Goal: Task Accomplishment & Management: Complete application form

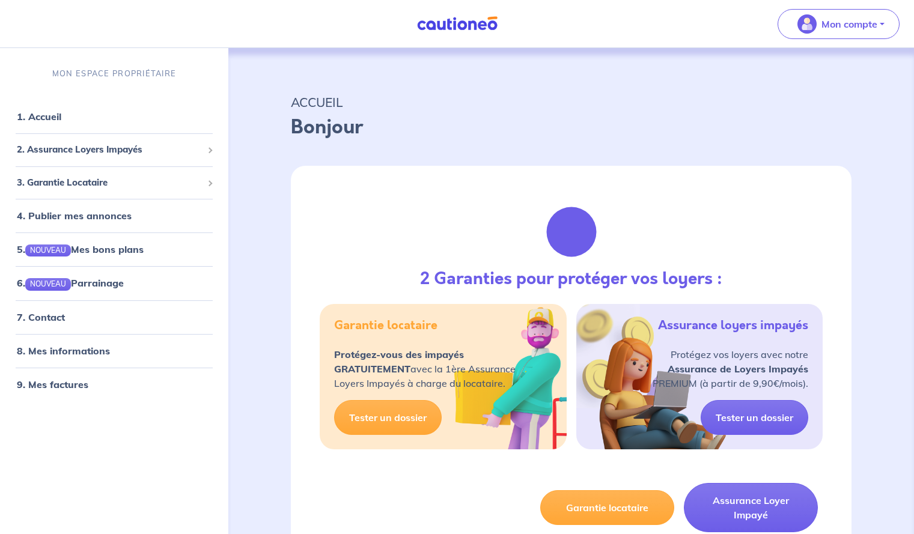
scroll to position [41, 0]
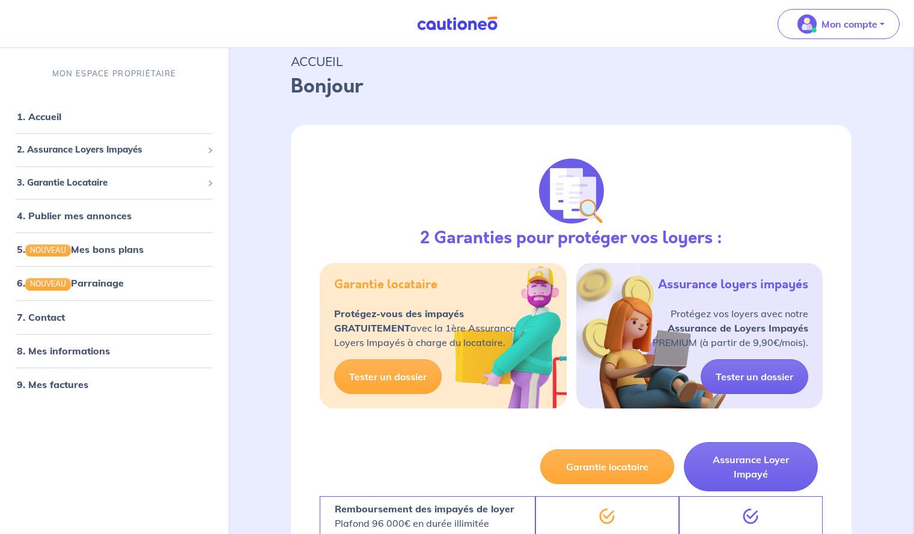
select select "FR"
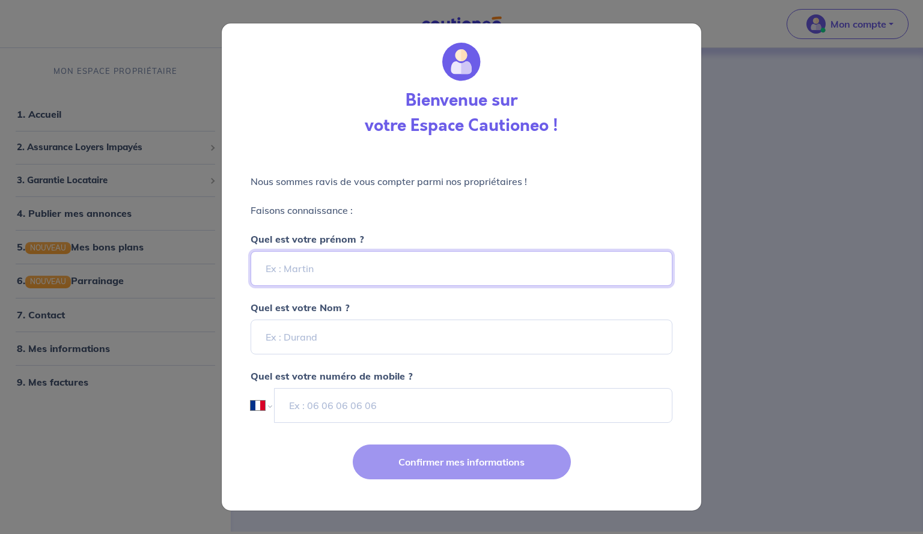
click at [409, 285] on input "Quel est votre prénom ?" at bounding box center [462, 268] width 422 height 35
type input "claire"
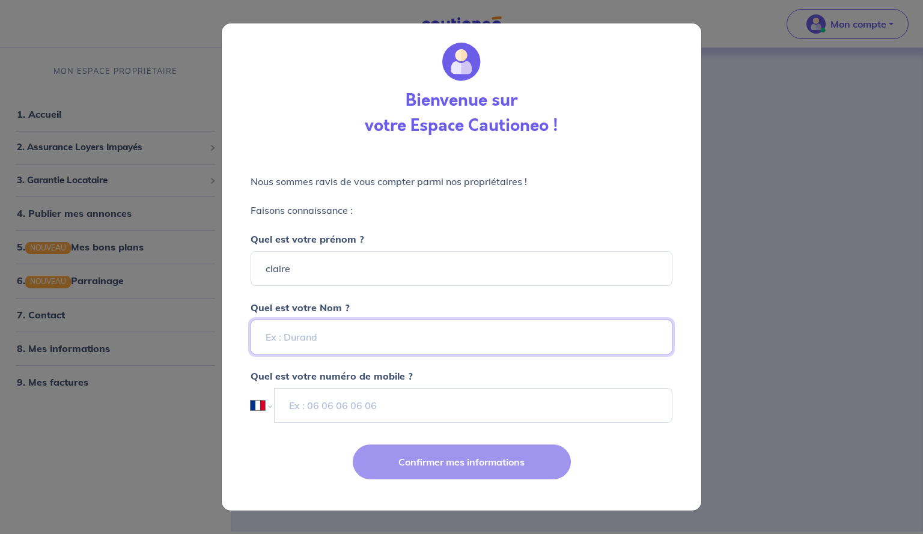
type input "FERTE"
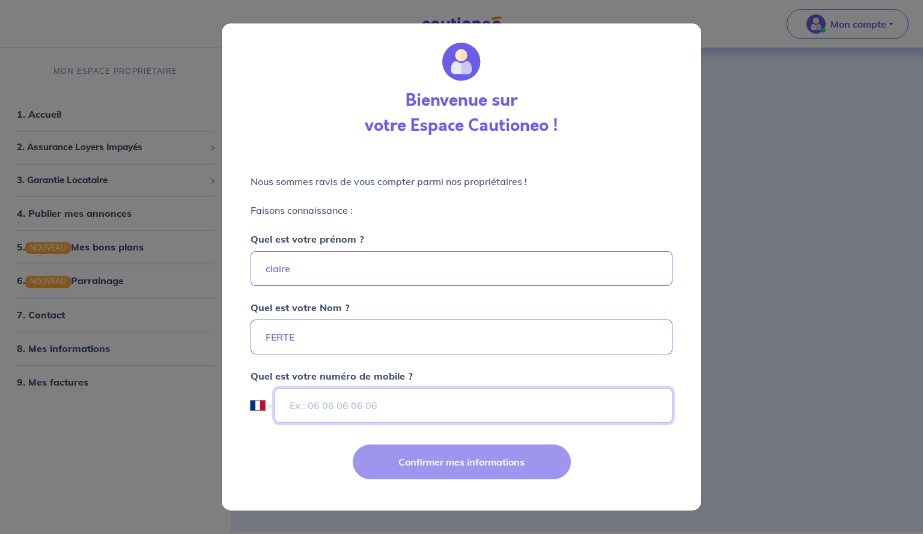
click at [364, 407] on input "tel" at bounding box center [474, 405] width 398 height 35
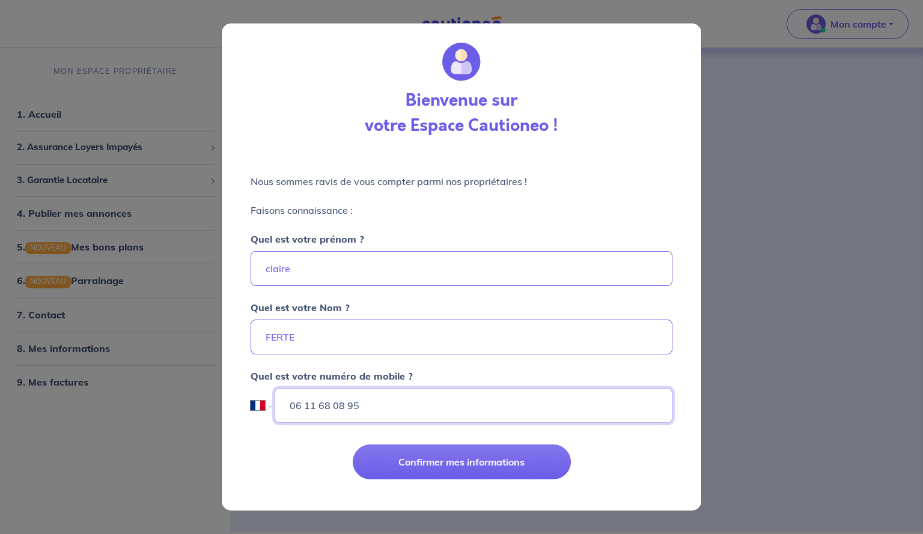
type input "06 11 68 08 95"
click at [353, 445] on button "Confirmer mes informations" at bounding box center [462, 462] width 218 height 35
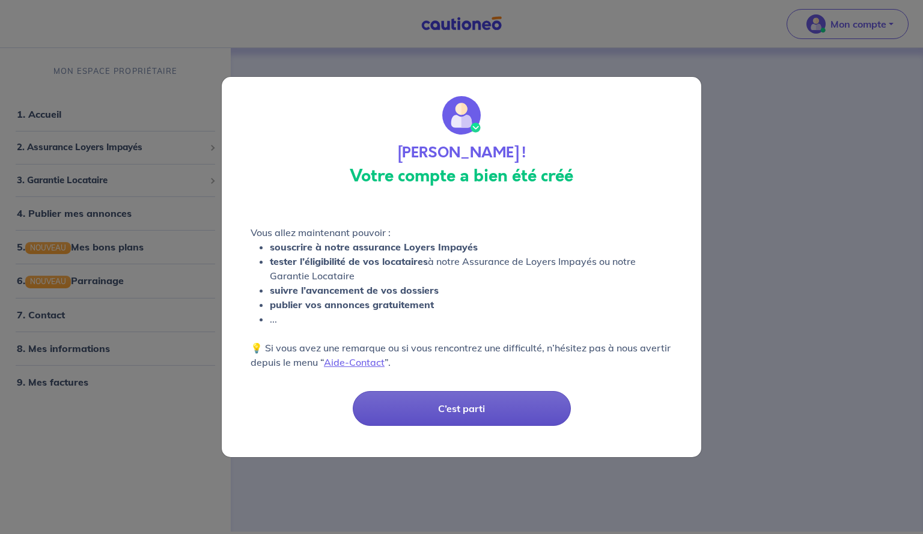
click at [498, 412] on button "C’est parti" at bounding box center [462, 408] width 218 height 35
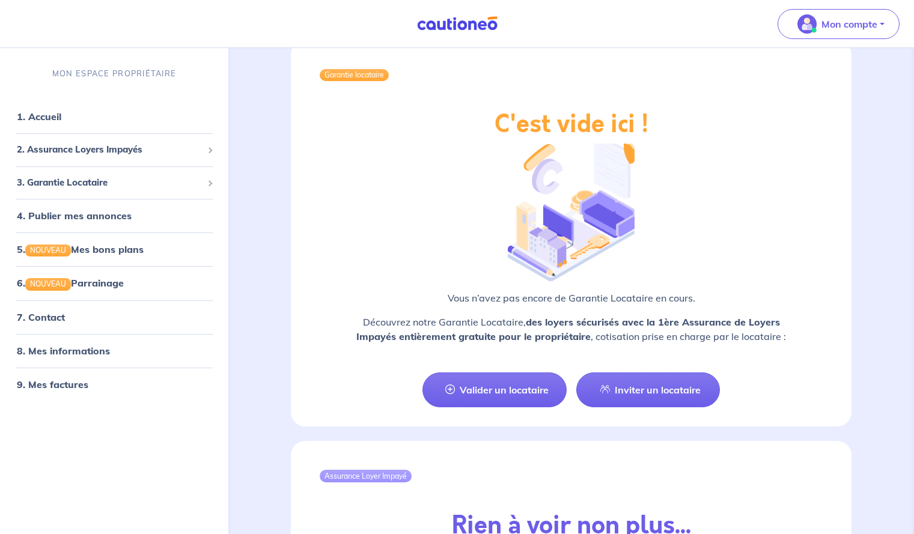
scroll to position [902, 0]
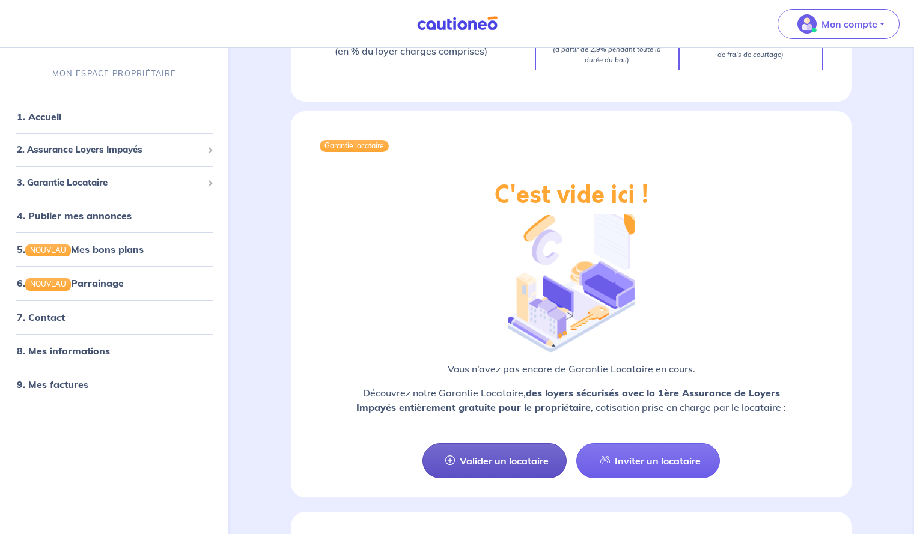
click at [536, 456] on link "Valider un locataire" at bounding box center [495, 461] width 144 height 35
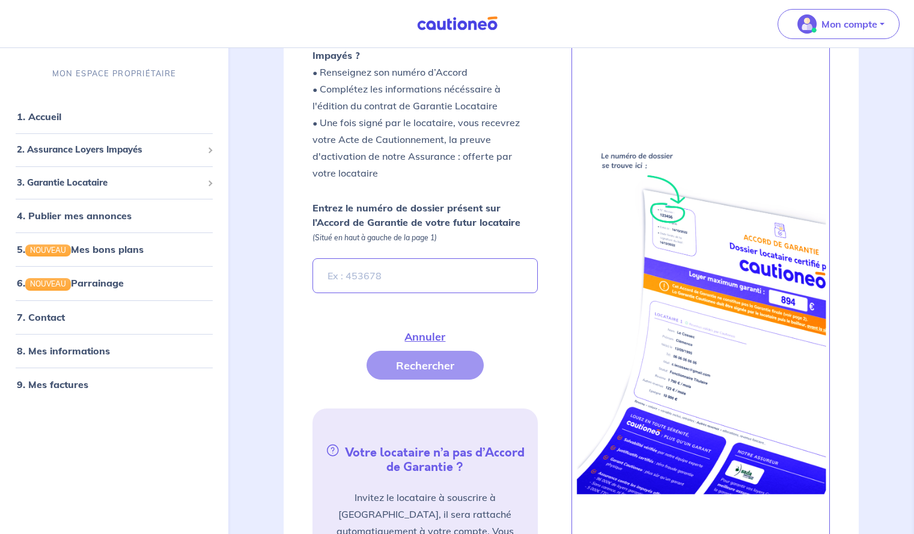
scroll to position [245, 0]
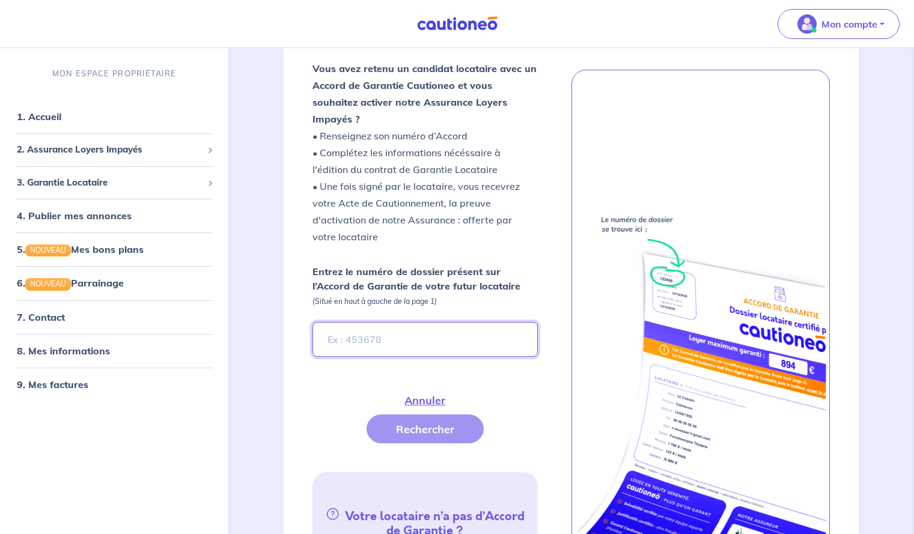
click at [386, 326] on input "Entrez le numéro de dossier présent sur l’Accord de Garantie de votre futur loc…" at bounding box center [425, 339] width 225 height 35
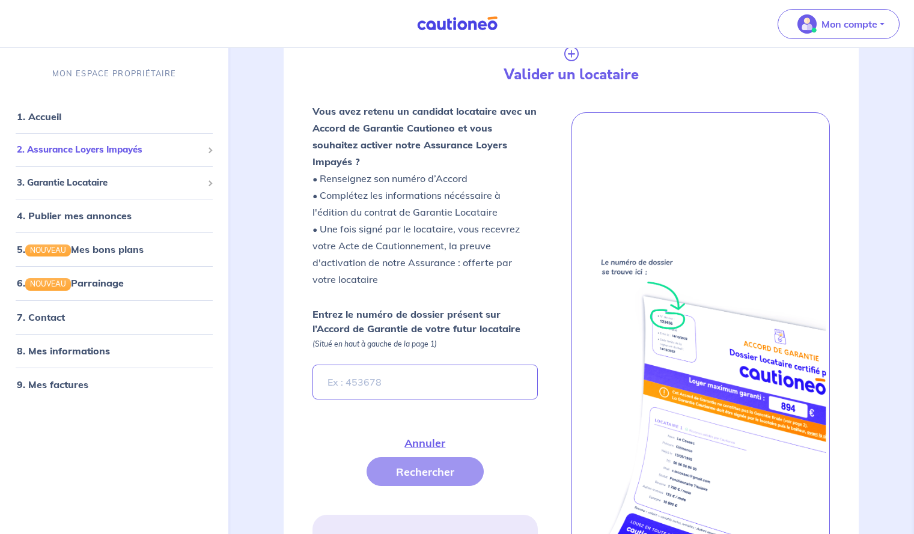
scroll to position [201, 0]
click at [114, 151] on span "2. Assurance Loyers Impayés" at bounding box center [110, 150] width 186 height 14
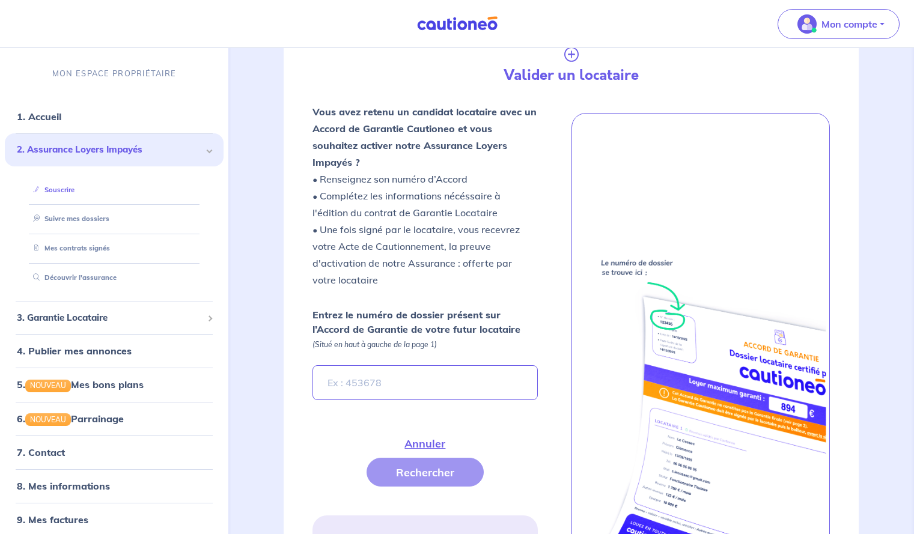
click at [59, 187] on link "Souscrire" at bounding box center [51, 190] width 46 height 8
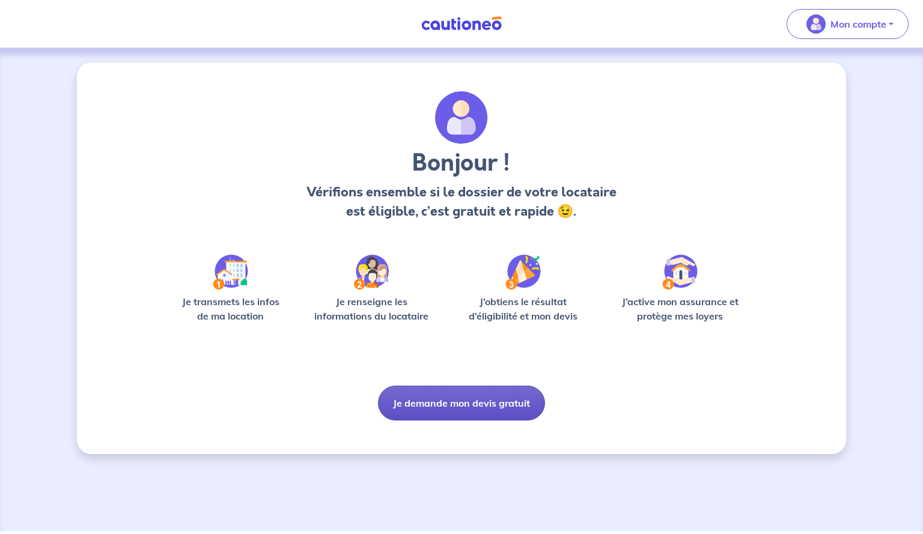
click at [482, 405] on button "Je demande mon devis gratuit" at bounding box center [461, 403] width 167 height 35
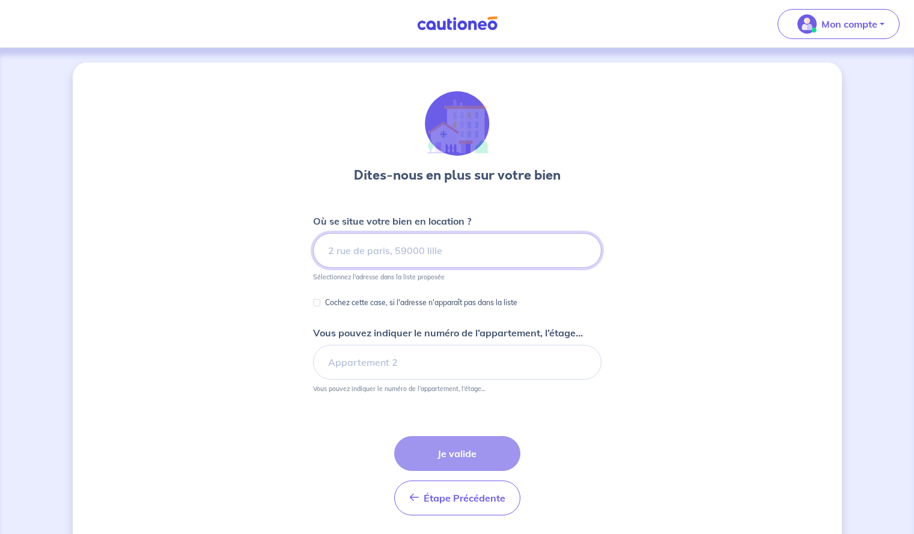
click at [404, 257] on input at bounding box center [457, 250] width 289 height 35
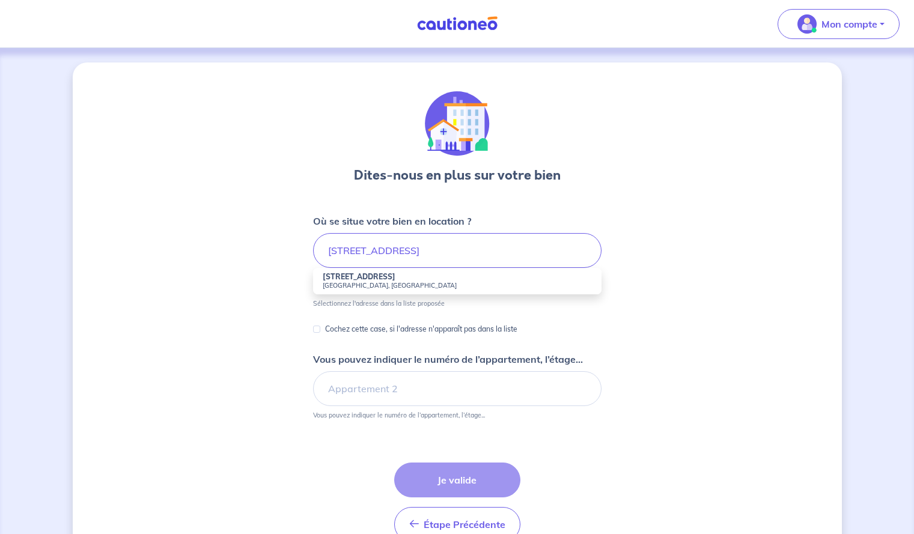
click at [388, 279] on strong "[STREET_ADDRESS]" at bounding box center [359, 276] width 73 height 9
type input "[STREET_ADDRESS]"
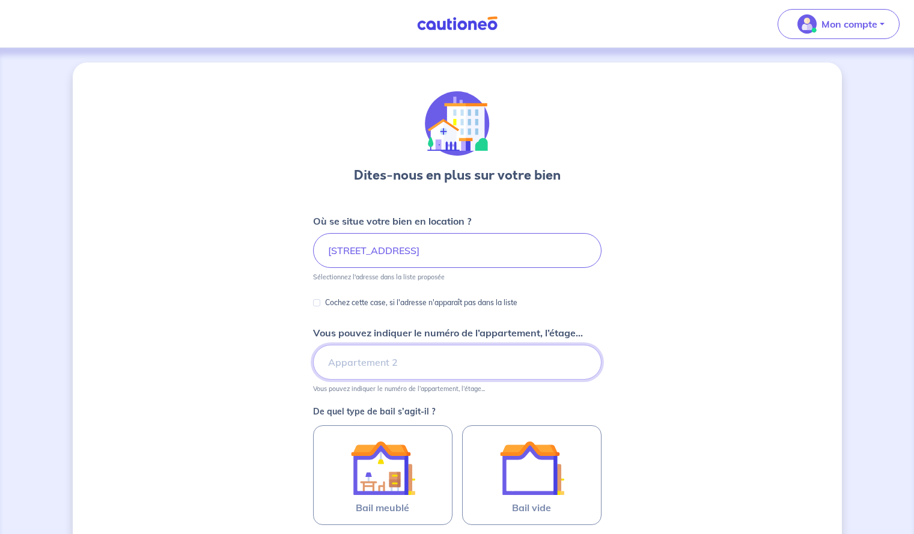
click at [370, 357] on input "Vous pouvez indiquer le numéro de l’appartement, l’étage..." at bounding box center [457, 362] width 289 height 35
type input "141"
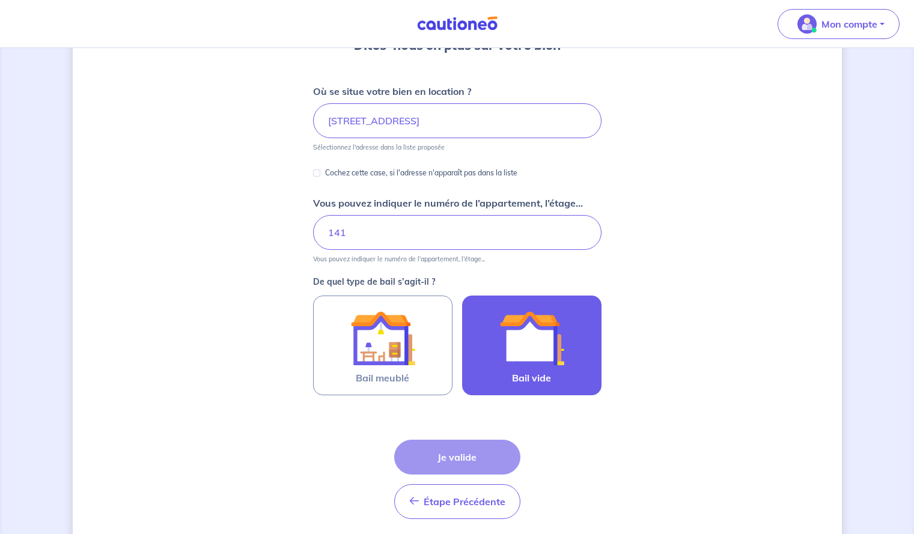
click at [501, 360] on img at bounding box center [532, 338] width 65 height 65
click at [0, 0] on input "Bail vide" at bounding box center [0, 0] width 0 height 0
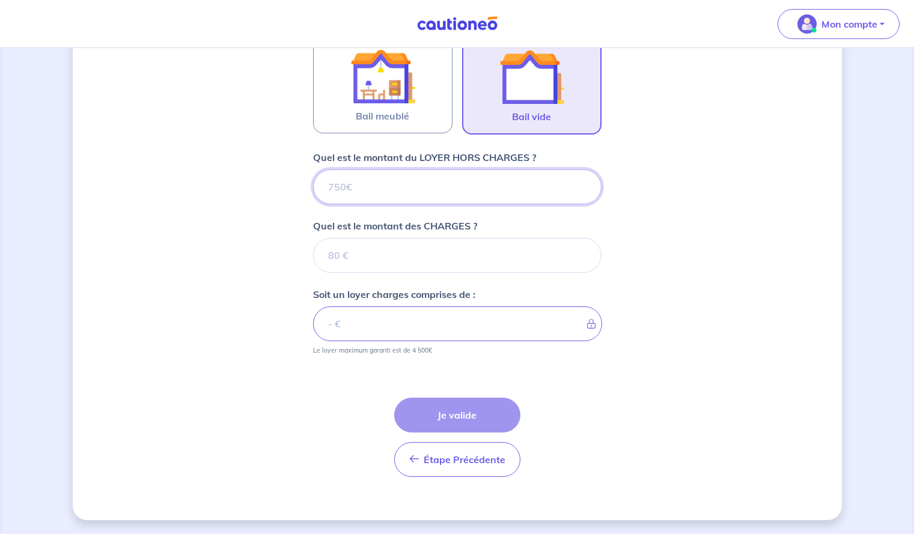
scroll to position [393, 0]
click at [393, 210] on form "Où se situe votre bien en location ? [STREET_ADDRESS] Sélectionnez l'adresse da…" at bounding box center [457, 153] width 289 height 665
click at [380, 199] on input "Quel est le montant du LOYER HORS CHARGES ?" at bounding box center [457, 186] width 289 height 35
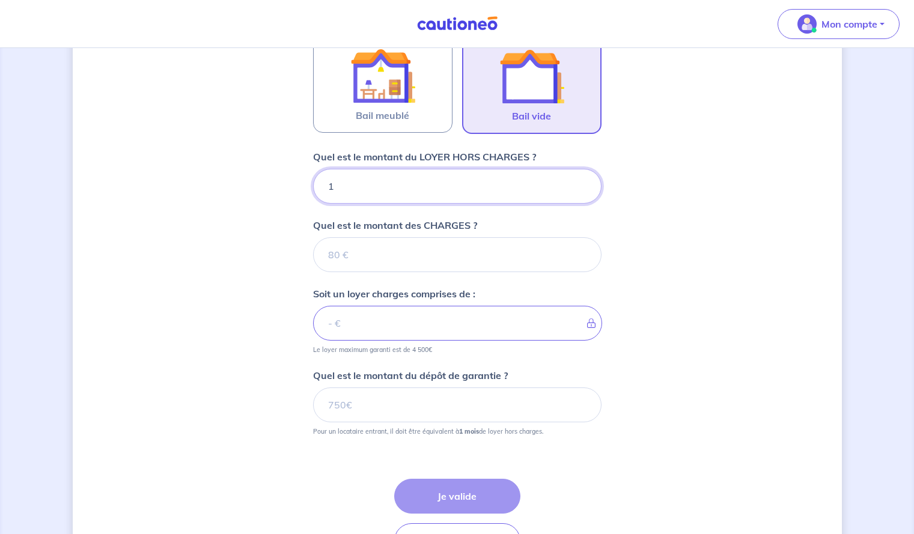
type input "14"
type input "1450"
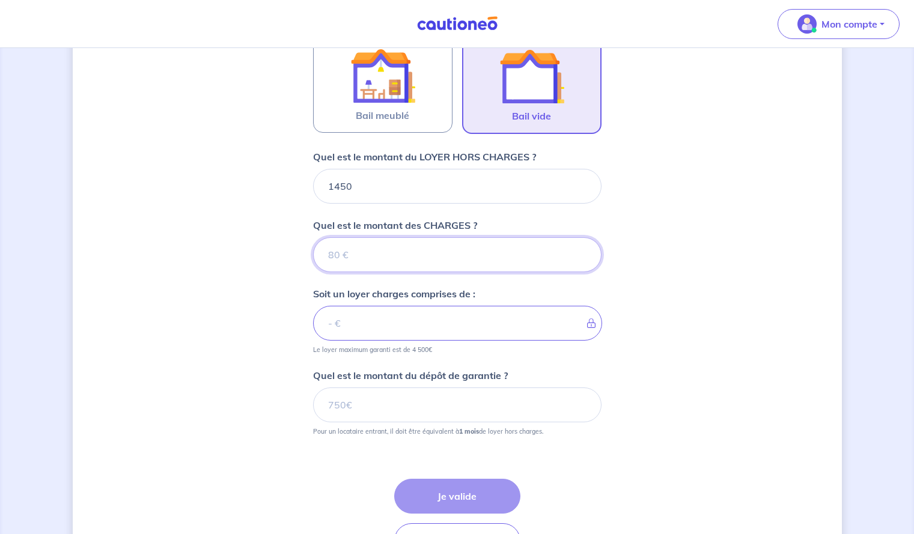
click at [367, 252] on input "Quel est le montant des CHARGES ?" at bounding box center [457, 254] width 289 height 35
type input "100"
type input "1550"
type input "100"
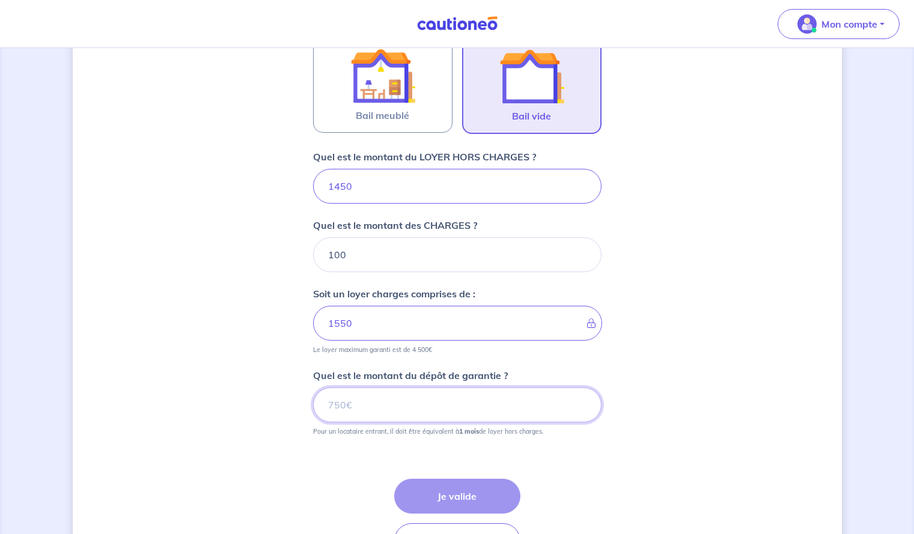
click at [388, 406] on input "Quel est le montant du dépôt de garantie ?" at bounding box center [457, 405] width 289 height 35
type input "1450"
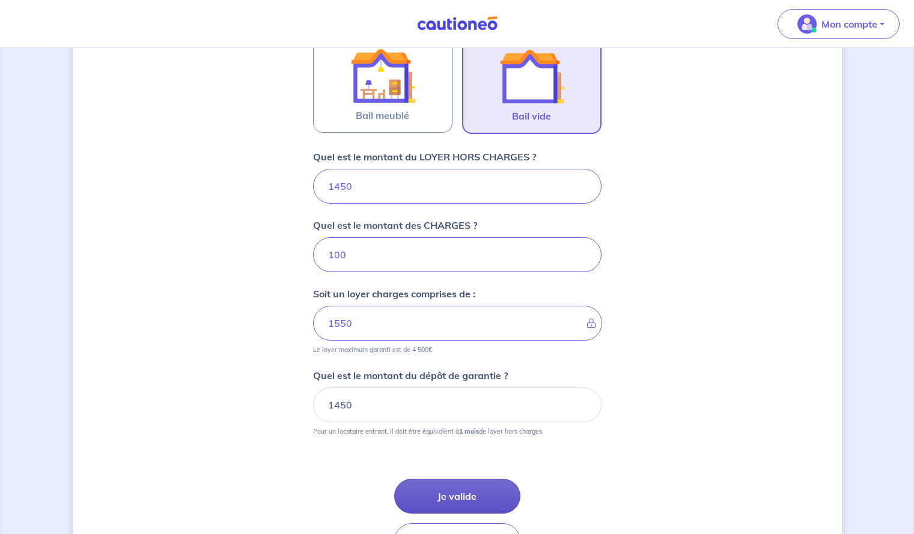
click at [469, 498] on button "Je valide" at bounding box center [457, 496] width 126 height 35
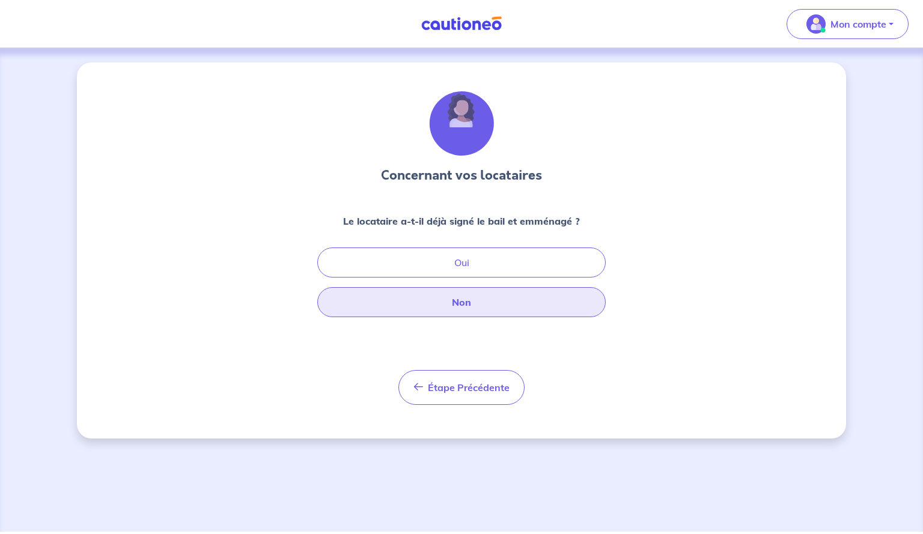
click at [506, 293] on button "Non" at bounding box center [461, 302] width 289 height 30
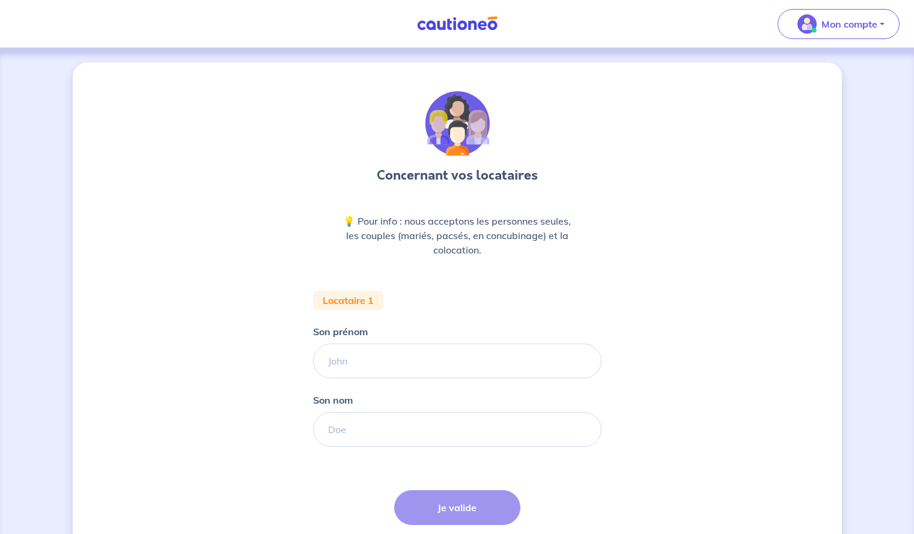
scroll to position [57, 0]
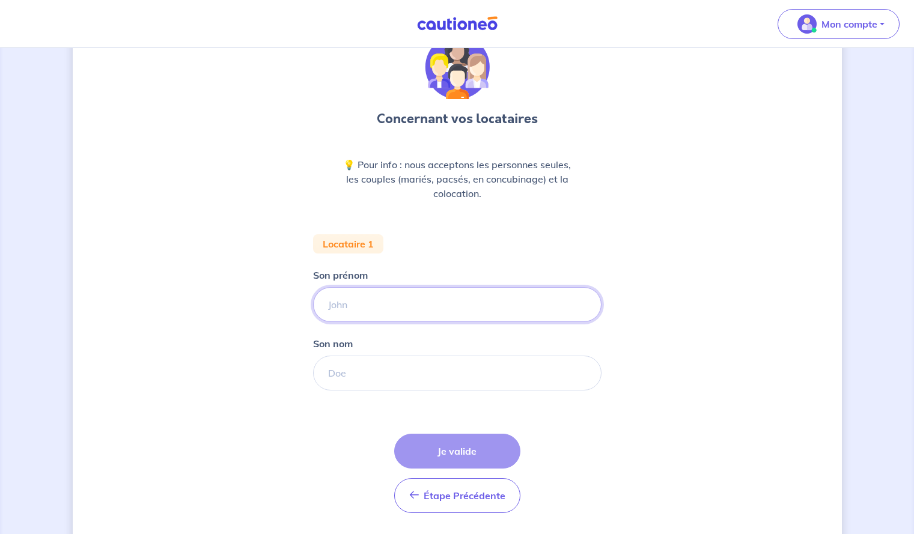
click at [418, 292] on input "Son prénom" at bounding box center [457, 304] width 289 height 35
type input "ALICE"
click at [382, 368] on input "Son nom" at bounding box center [457, 373] width 289 height 35
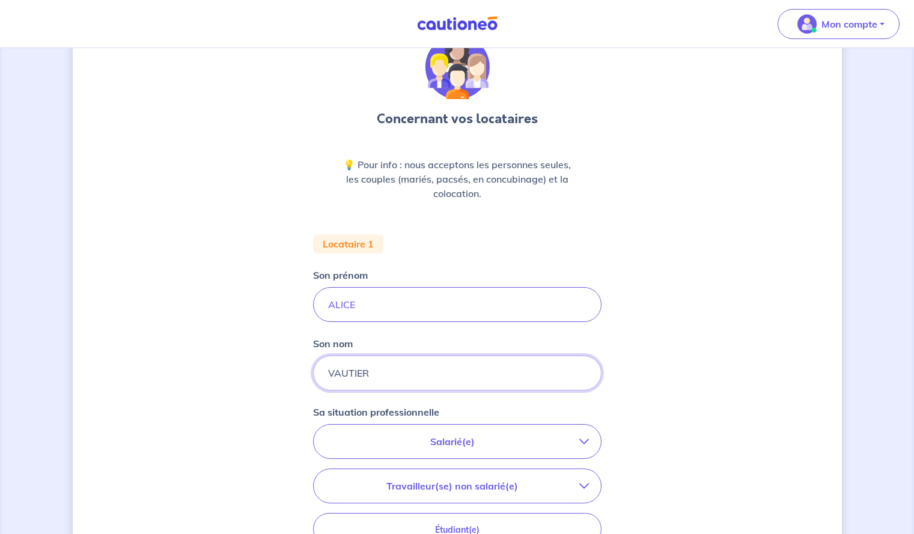
type input "VAUTIER"
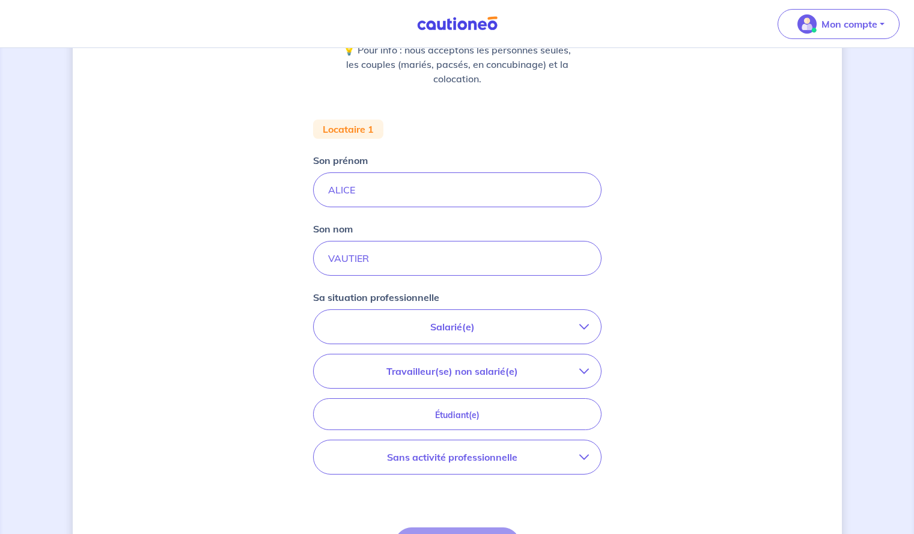
click at [407, 331] on p "Salarié(e)" at bounding box center [453, 327] width 254 height 14
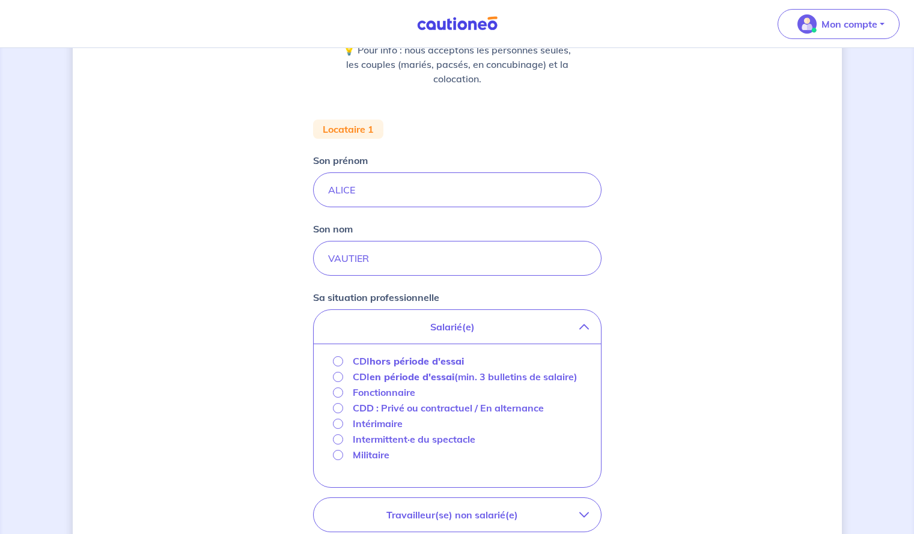
scroll to position [308, 0]
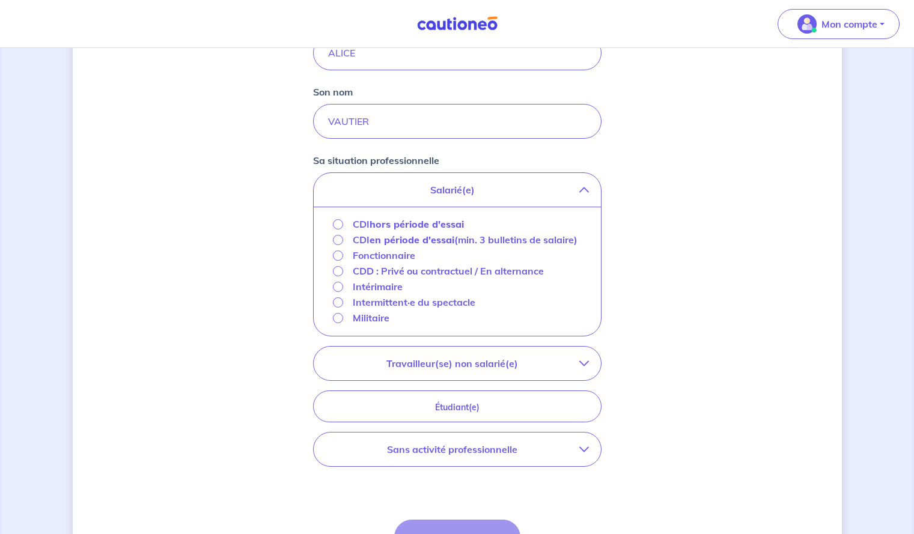
click at [415, 230] on strong "hors période d'essai" at bounding box center [417, 224] width 94 height 12
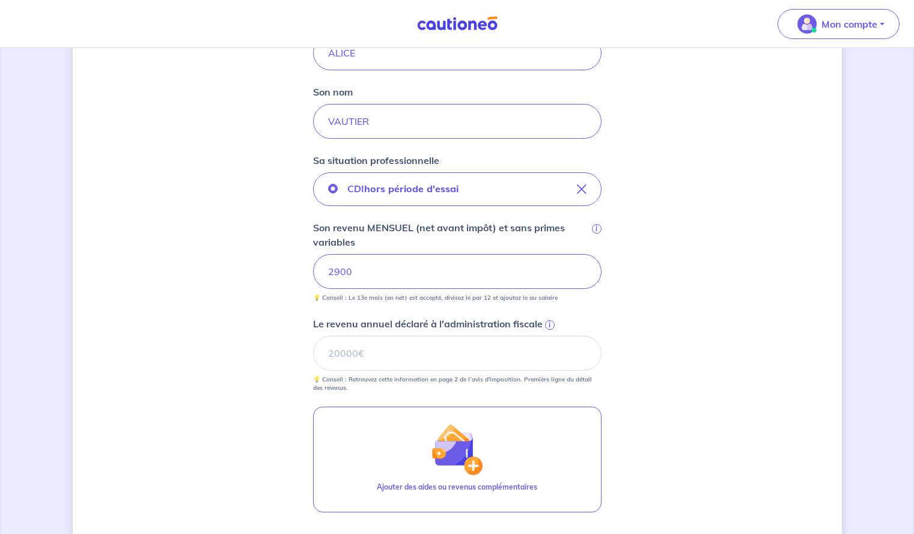
click at [421, 372] on small "💡 Conseil : Retrouvez cette information en page 2 de l’avis d'imposition. Premi…" at bounding box center [457, 382] width 289 height 22
click at [443, 363] on input "Le revenu annuel déclaré à l'administration fiscale i" at bounding box center [457, 353] width 289 height 35
click at [550, 325] on span "i" at bounding box center [550, 325] width 10 height 10
click at [550, 336] on input "Le revenu annuel déclaré à l'administration fiscale i" at bounding box center [457, 353] width 289 height 35
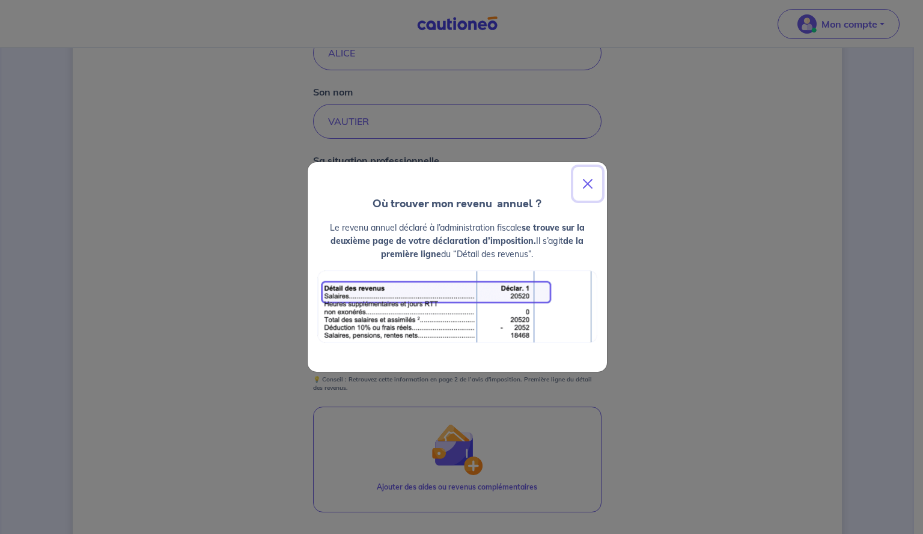
click at [585, 186] on button "Close" at bounding box center [588, 184] width 29 height 34
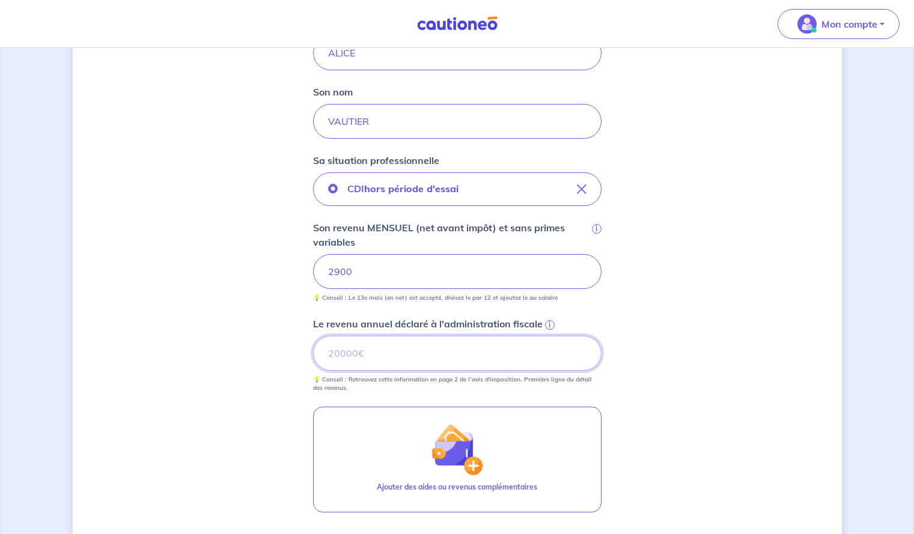
click at [376, 345] on input "Le revenu annuel déclaré à l'administration fiscale i" at bounding box center [457, 353] width 289 height 35
type input "34909"
click at [718, 369] on div "Concernant vos locataires 💡 Pour info : nous acceptons les personnes seules, le…" at bounding box center [458, 223] width 770 height 939
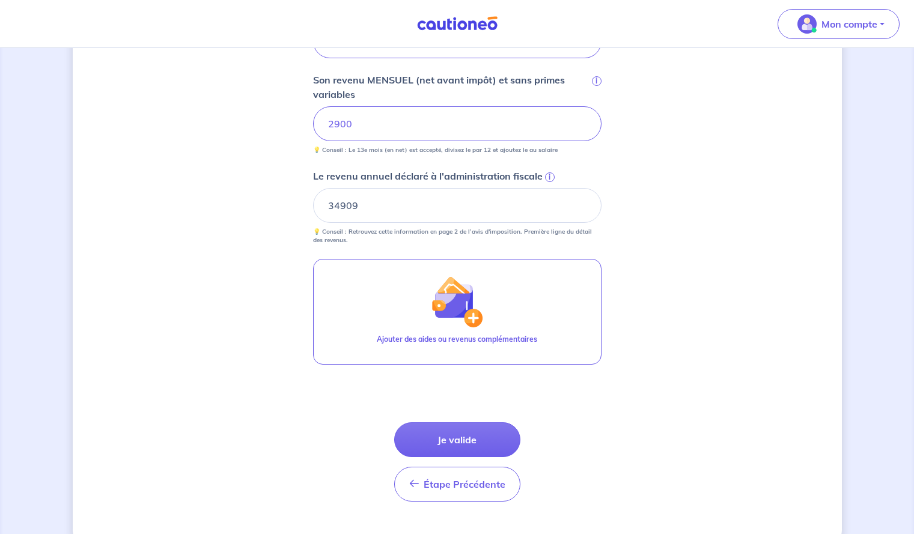
scroll to position [458, 0]
click at [461, 441] on button "Je valide" at bounding box center [457, 438] width 126 height 35
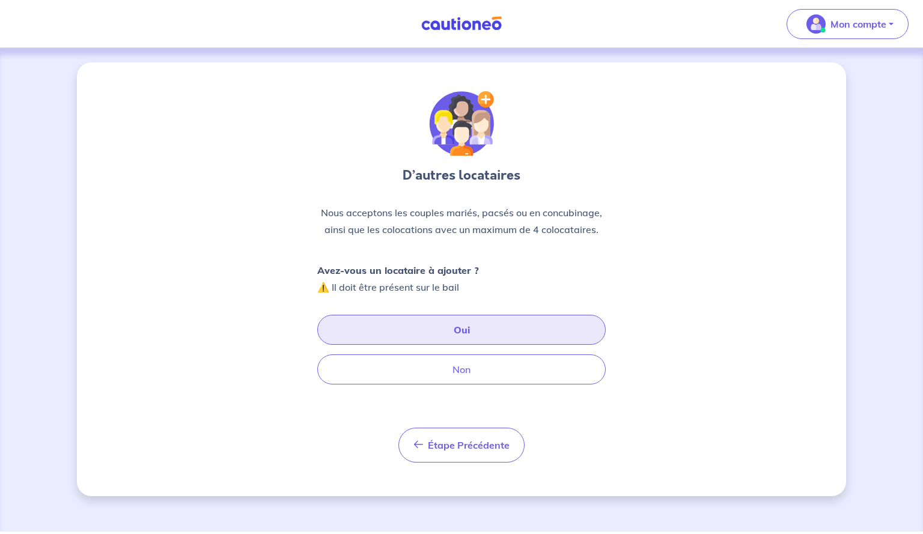
click at [458, 330] on button "Oui" at bounding box center [461, 330] width 289 height 30
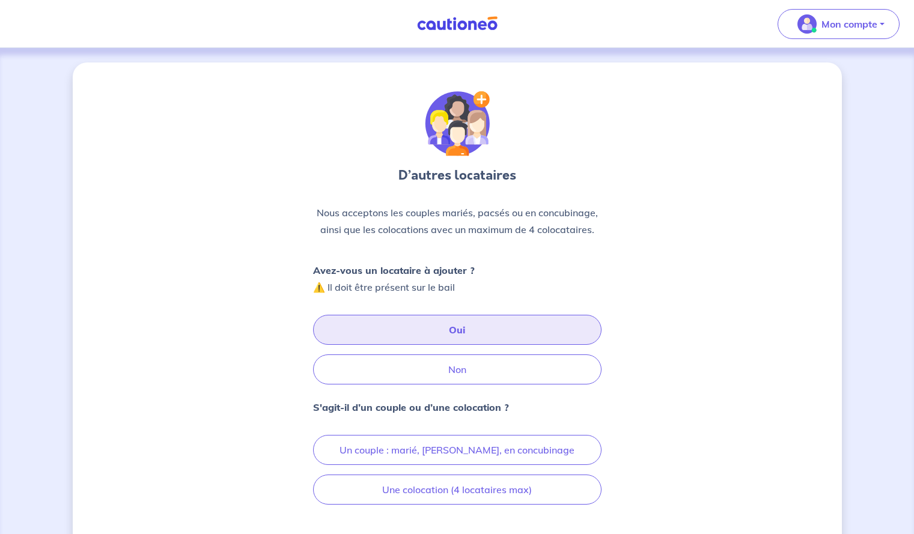
click at [400, 328] on button "Oui" at bounding box center [457, 330] width 289 height 30
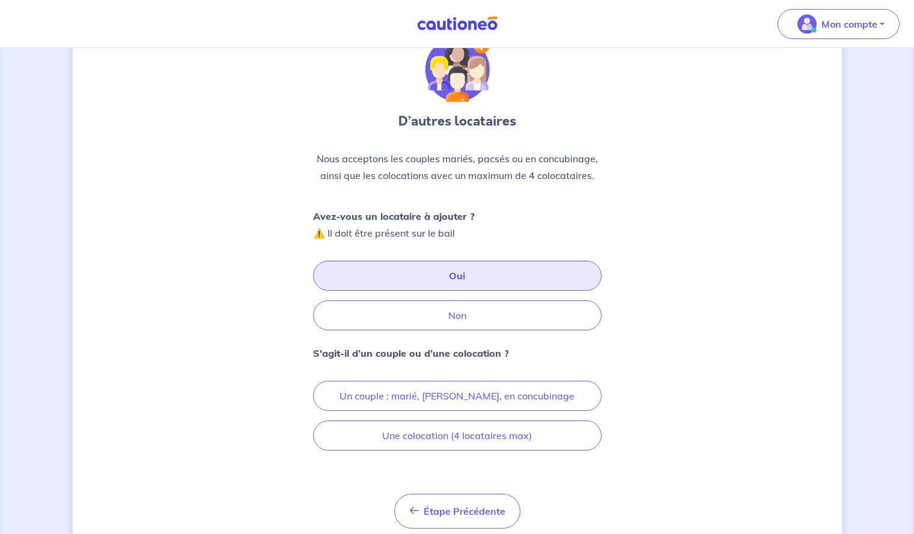
scroll to position [55, 0]
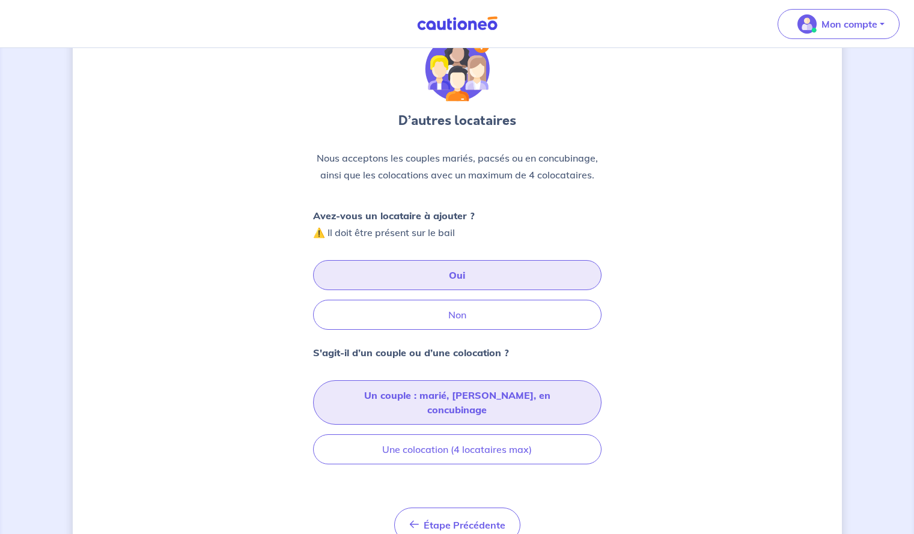
click at [429, 401] on button "Un couple : marié, pacsé, en concubinage" at bounding box center [457, 403] width 289 height 44
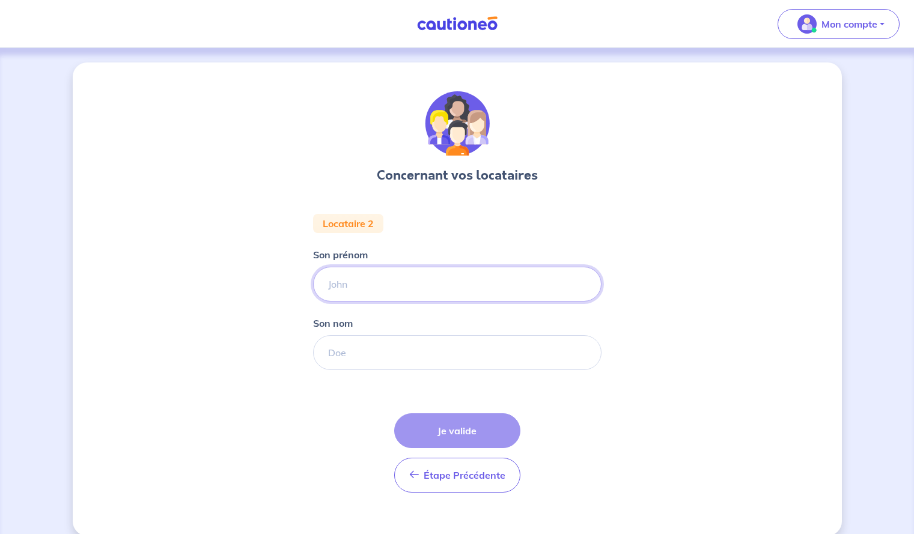
click at [396, 281] on input "Son prénom" at bounding box center [457, 284] width 289 height 35
click at [390, 289] on input "Son prénom" at bounding box center [457, 284] width 289 height 35
type input "THIBAULT"
drag, startPoint x: 401, startPoint y: 268, endPoint x: 321, endPoint y: 277, distance: 80.5
click at [321, 277] on input "THIBAULT" at bounding box center [457, 284] width 289 height 35
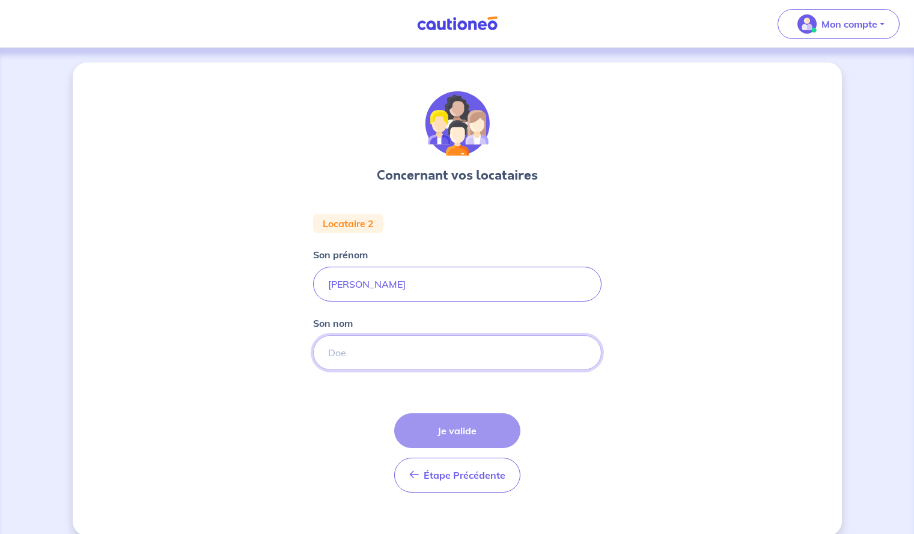
click at [367, 353] on input "Son nom" at bounding box center [457, 352] width 289 height 35
paste input "THIBAULT"
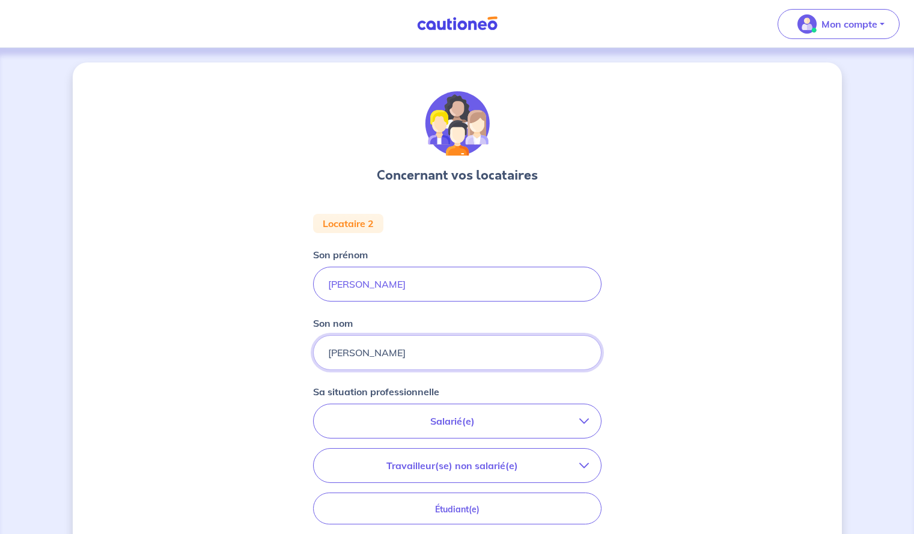
type input "THIBAULT"
drag, startPoint x: 385, startPoint y: 274, endPoint x: 315, endPoint y: 280, distance: 70.6
click at [315, 280] on input "THIBAULT" at bounding box center [457, 284] width 289 height 35
click at [315, 282] on input "PIERRE" at bounding box center [457, 284] width 289 height 35
type input "PIERRE"
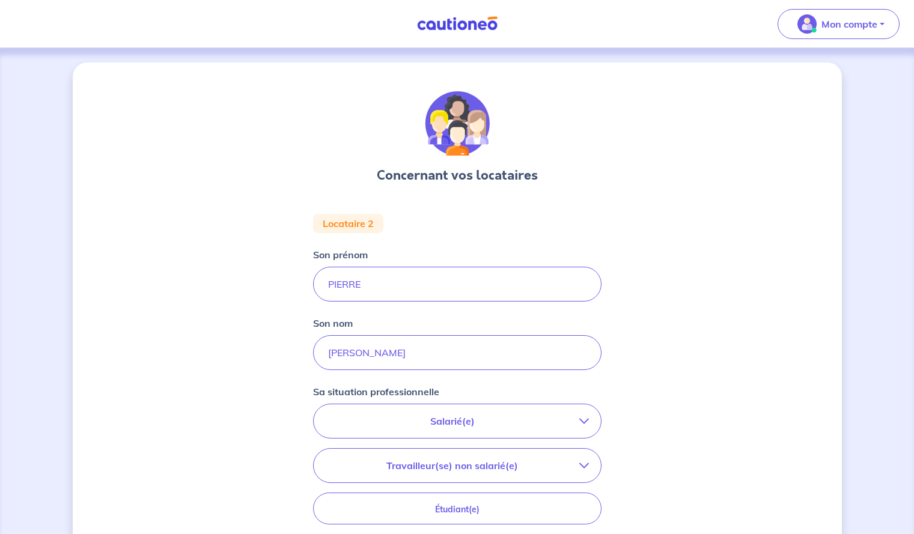
click at [299, 342] on div "Concernant vos locataires Locataire 2 Son prénom PIERRE Son nom THIBAULT Sa sit…" at bounding box center [458, 404] width 770 height 682
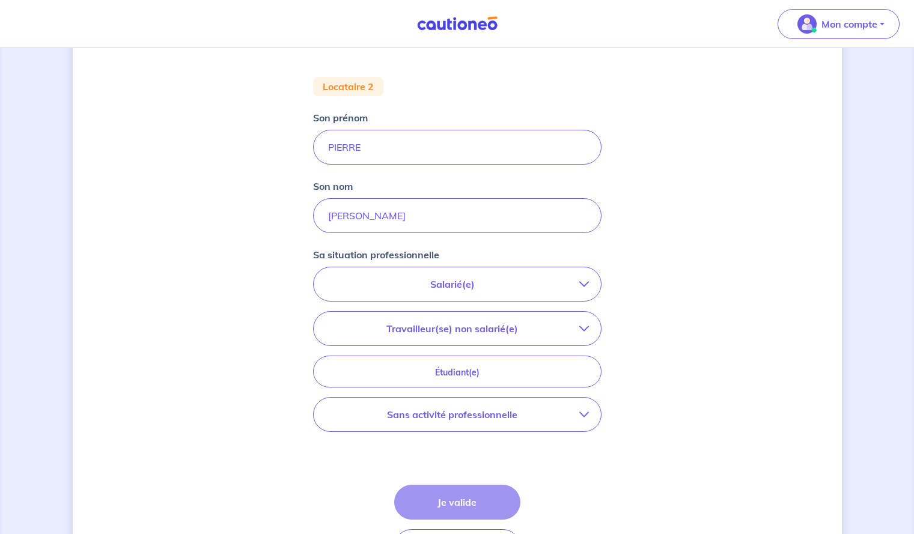
scroll to position [138, 0]
click at [476, 291] on button "Salarié(e)" at bounding box center [457, 284] width 287 height 34
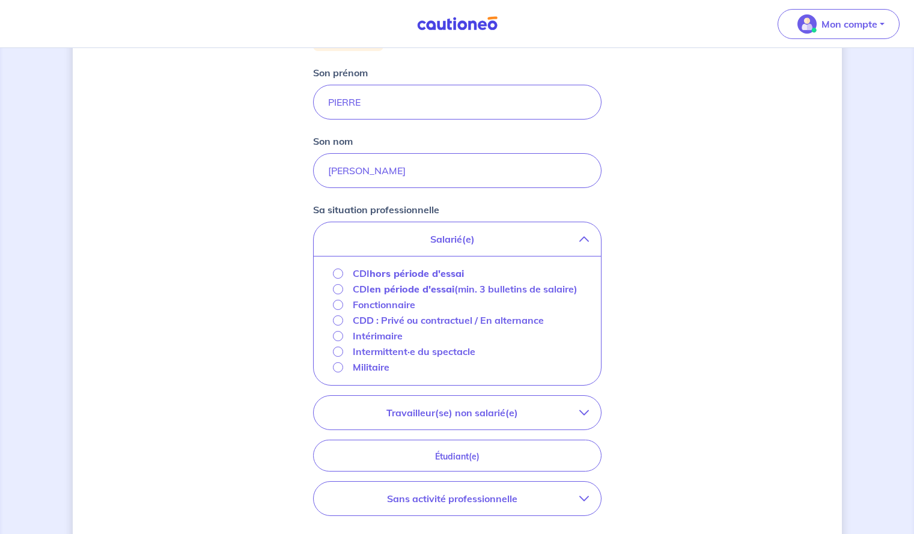
scroll to position [183, 0]
click at [386, 311] on p "Fonctionnaire" at bounding box center [384, 304] width 63 height 14
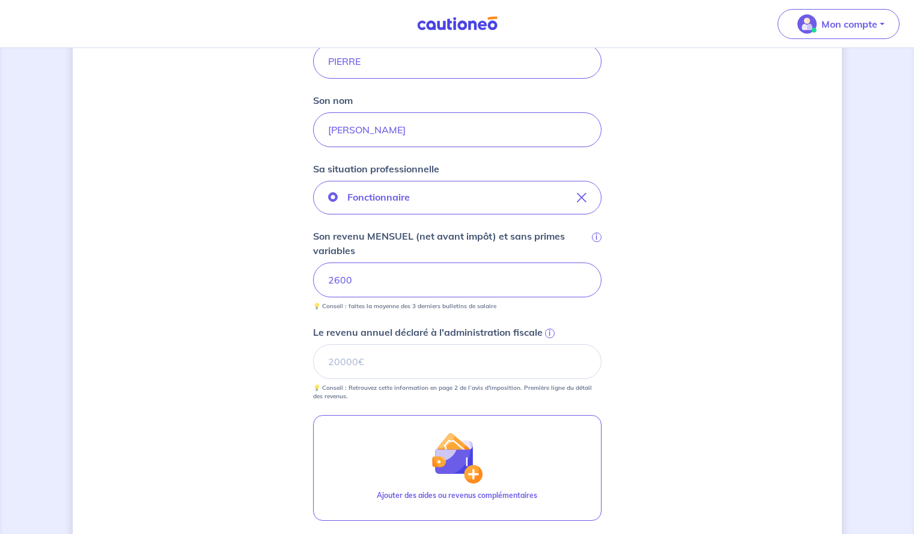
scroll to position [224, 0]
click at [356, 362] on input "Le revenu annuel déclaré à l'administration fiscale i" at bounding box center [457, 361] width 289 height 35
click at [358, 364] on input "Le revenu annuel déclaré à l'administration fiscale i" at bounding box center [457, 361] width 289 height 35
drag, startPoint x: 369, startPoint y: 358, endPoint x: 298, endPoint y: 356, distance: 70.4
click at [298, 356] on div "Concernant vos locataires Locataire 2 Son prénom PIERRE Son nom THIBAULT Sa sit…" at bounding box center [458, 270] width 770 height 862
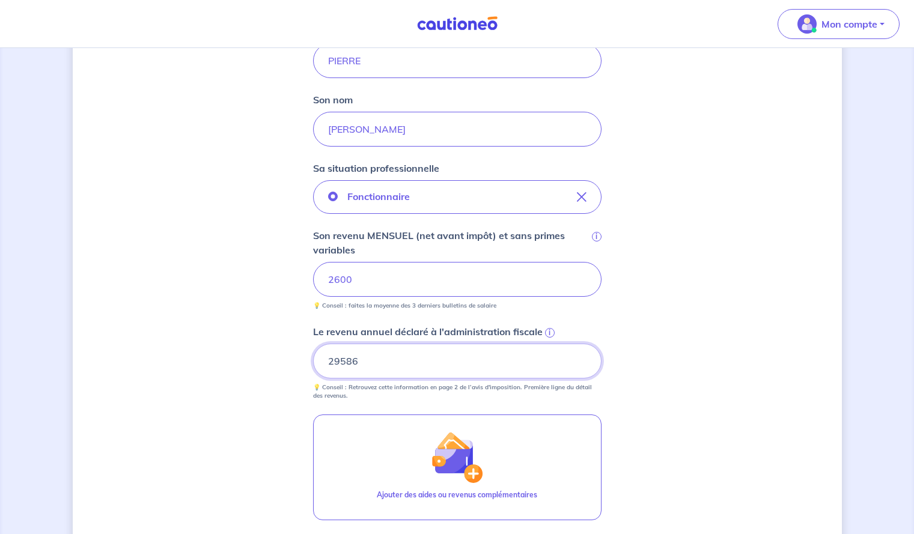
type input "29586"
click at [677, 367] on div "Concernant vos locataires Locataire 2 Son prénom PIERRE Son nom THIBAULT Sa sit…" at bounding box center [458, 270] width 770 height 862
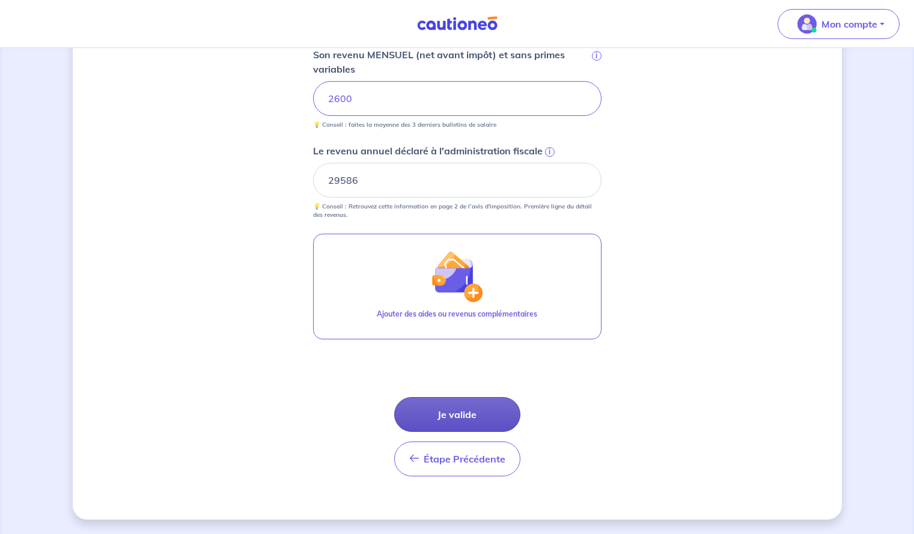
click at [477, 416] on button "Je valide" at bounding box center [457, 414] width 126 height 35
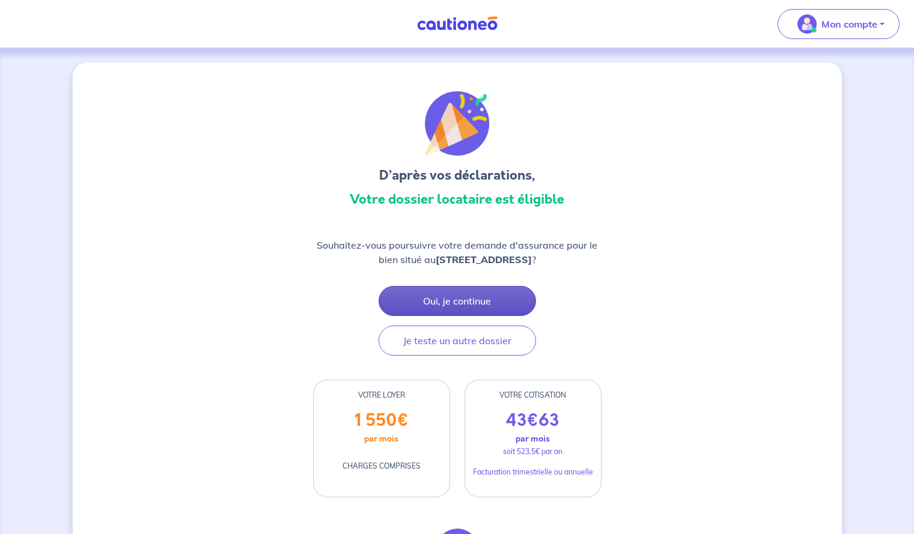
click at [432, 290] on button "Oui, je continue" at bounding box center [458, 301] width 158 height 30
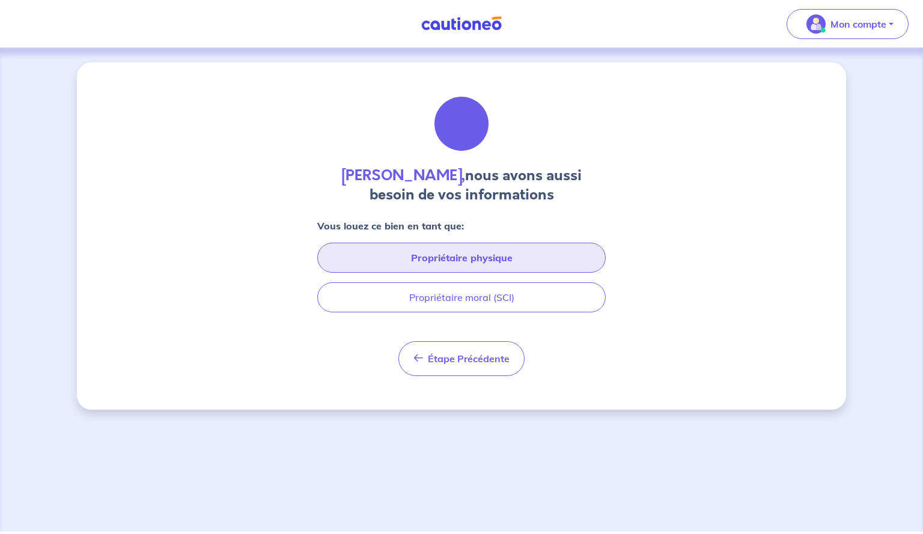
click at [450, 247] on button "Propriétaire physique" at bounding box center [461, 258] width 289 height 30
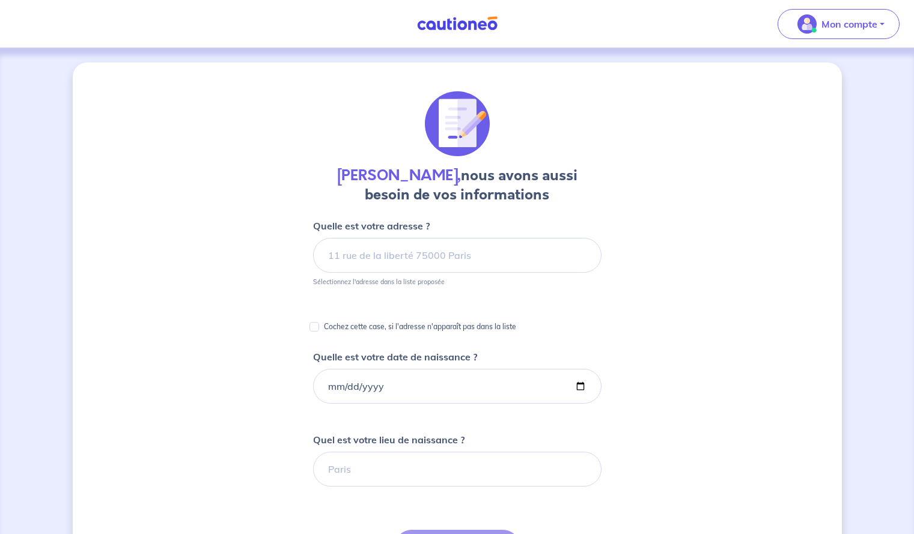
click at [415, 273] on small "Sélectionnez l'adresse dans la liste proposée" at bounding box center [457, 279] width 289 height 13
click at [405, 240] on input at bounding box center [457, 255] width 289 height 35
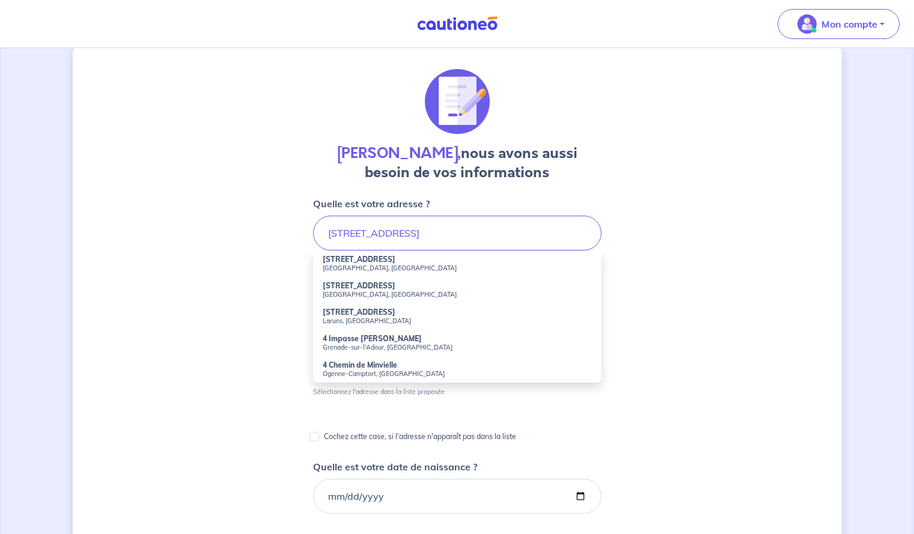
click at [373, 263] on strong "4 Rue Minvielle" at bounding box center [359, 259] width 73 height 9
type input "4 Rue Minvielle, Bordeaux, France"
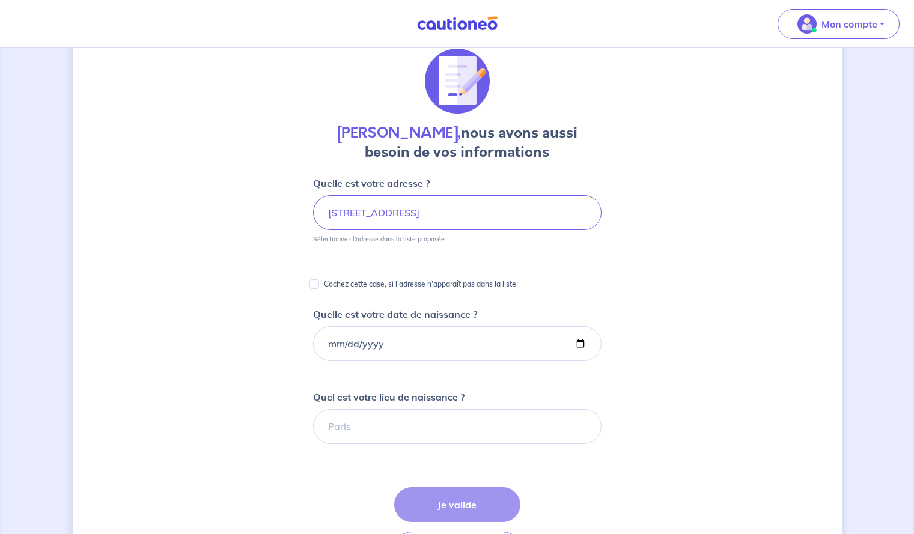
scroll to position [43, 0]
click at [391, 326] on input "Quelle est votre date de naissance ?" at bounding box center [457, 343] width 289 height 35
click at [535, 338] on input "Quelle est votre date de naissance ?" at bounding box center [457, 343] width 289 height 35
click at [333, 343] on input "Quelle est votre date de naissance ?" at bounding box center [457, 343] width 289 height 35
type input "9932-11-10"
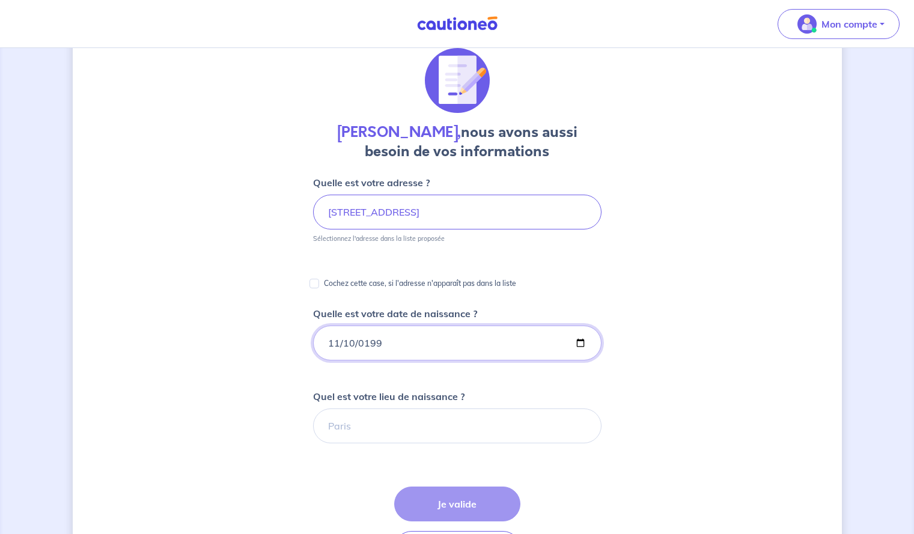
type input "1992-11-10"
click at [366, 421] on input "Quel est votre lieu de naissance ?" at bounding box center [457, 426] width 289 height 35
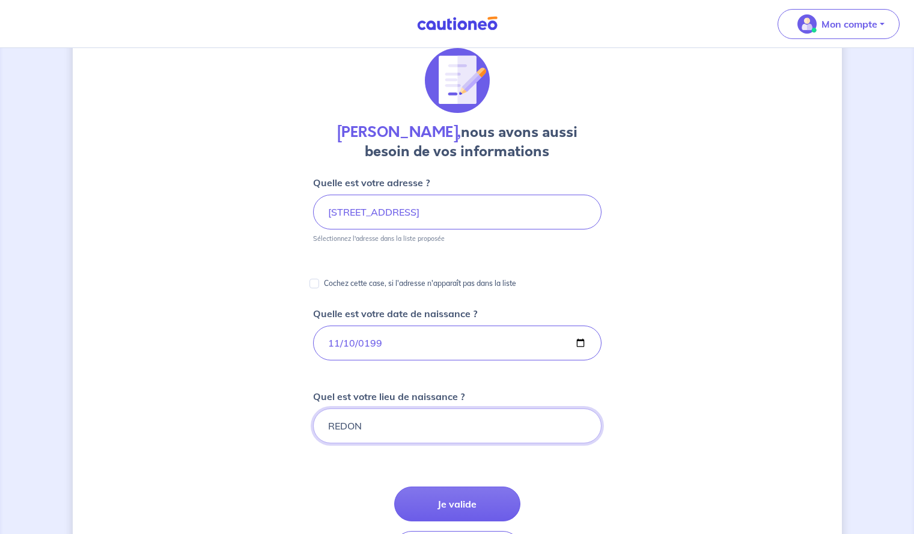
type input "REDON"
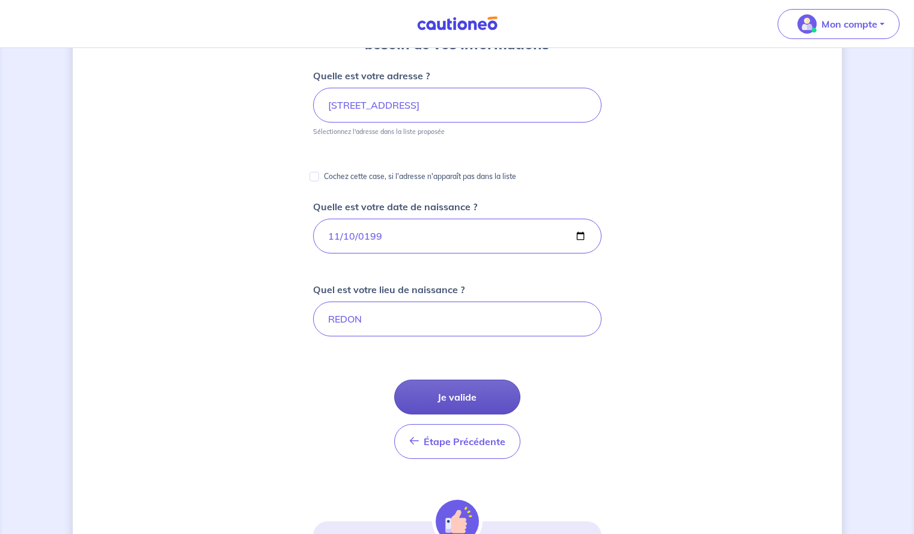
click at [450, 387] on button "Je valide" at bounding box center [457, 397] width 126 height 35
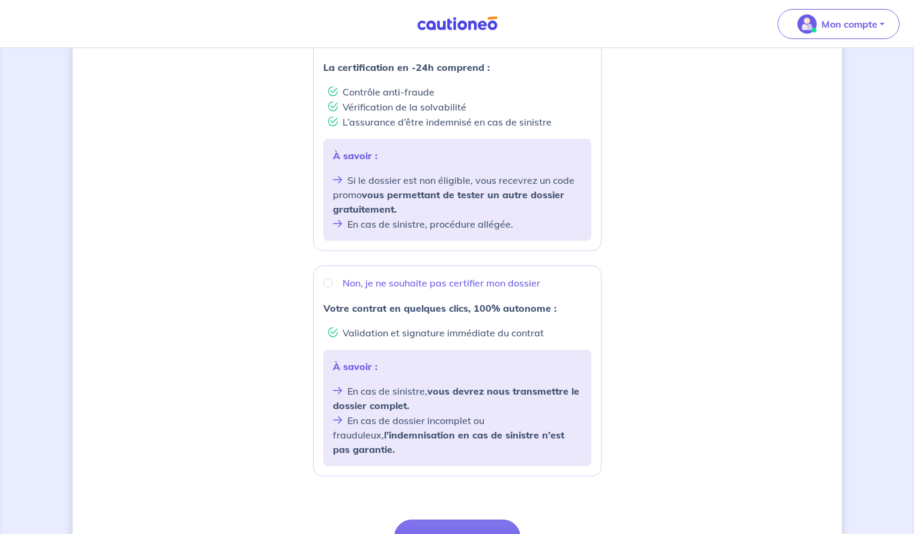
scroll to position [257, 0]
click at [373, 296] on div "Non, je ne souhaite pas certifier mon dossier Votre contrat en quelques clics, …" at bounding box center [457, 370] width 289 height 211
radio input "true"
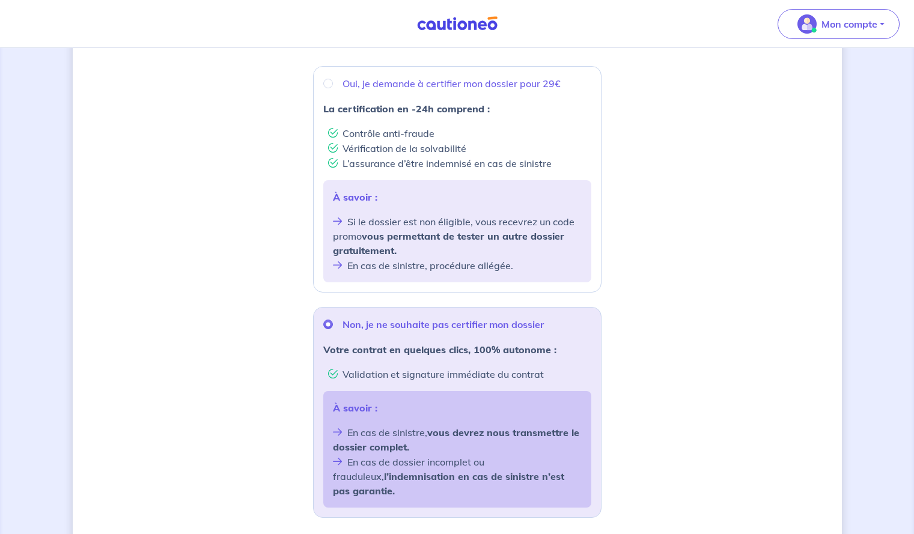
scroll to position [233, 0]
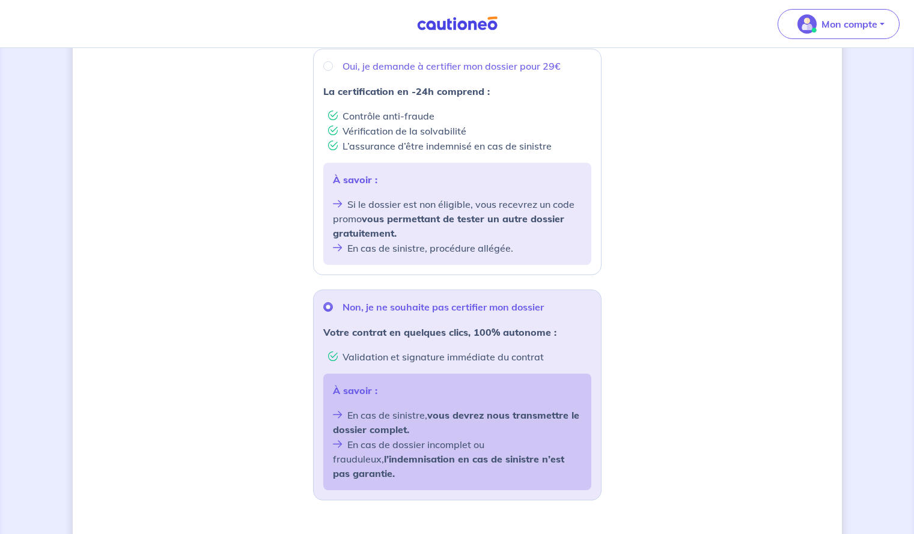
click at [372, 127] on li "Vérification de la solvabilité" at bounding box center [459, 130] width 263 height 15
radio input "true"
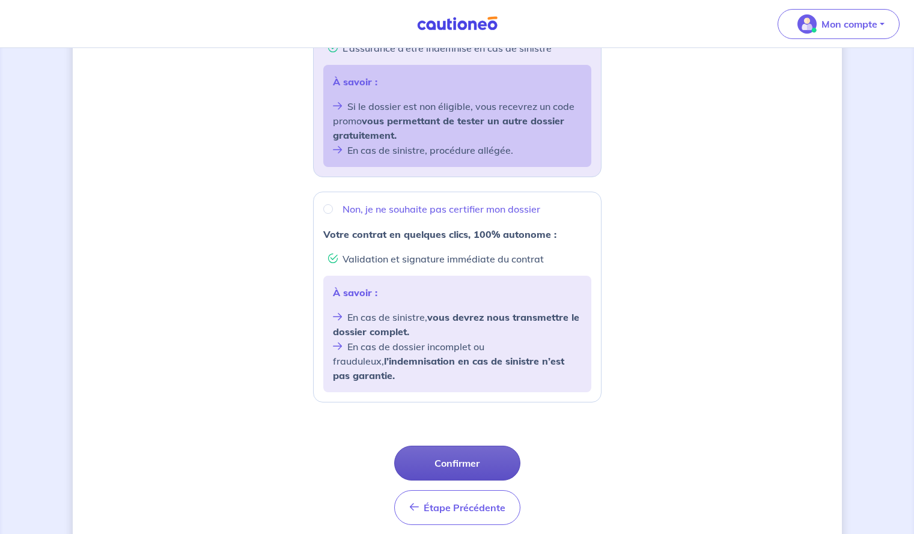
scroll to position [331, 0]
click at [412, 354] on li "En cas de dossier incomplet ou frauduleux, l’indemnisation en cas de sinistre n…" at bounding box center [457, 360] width 249 height 44
radio input "true"
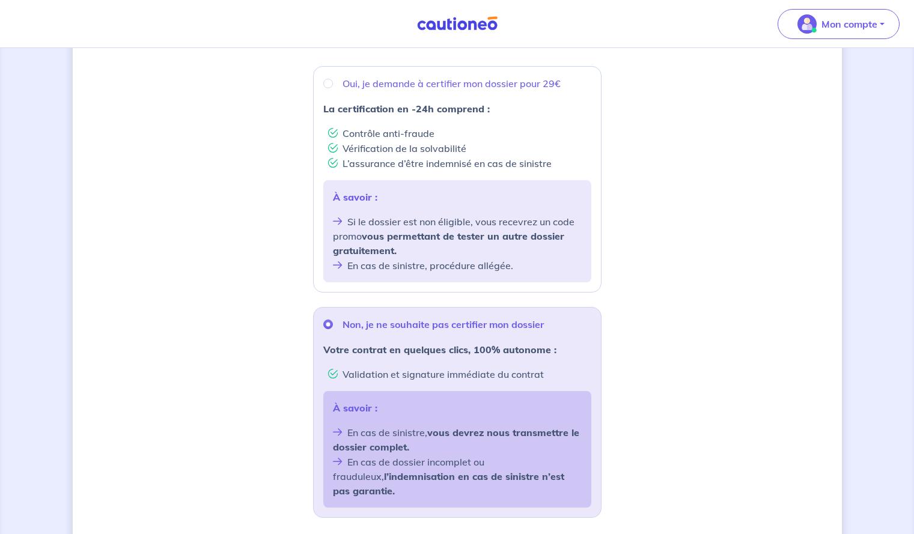
click at [408, 173] on div "Oui, je demande à certifier mon dossier pour 29€ La certification en -24h compr…" at bounding box center [457, 179] width 289 height 227
radio input "true"
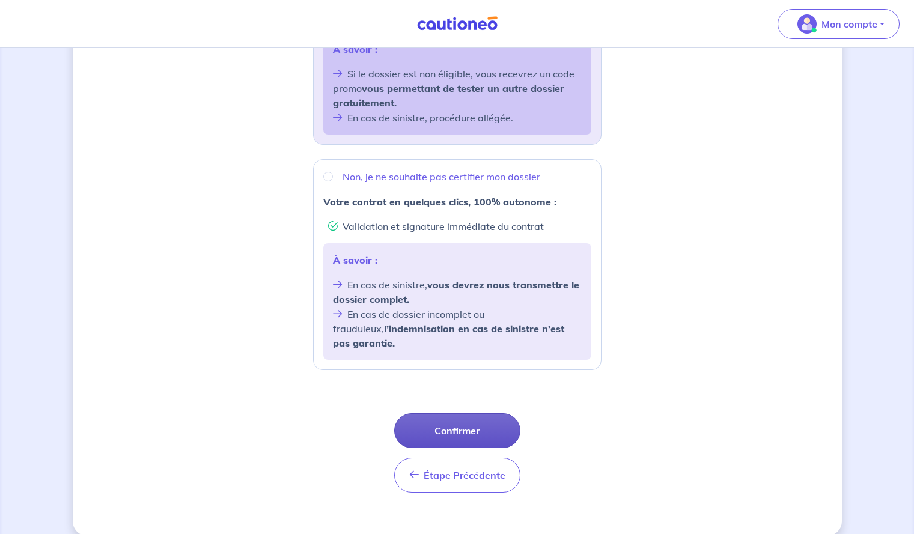
click at [459, 414] on button "Confirmer" at bounding box center [457, 431] width 126 height 35
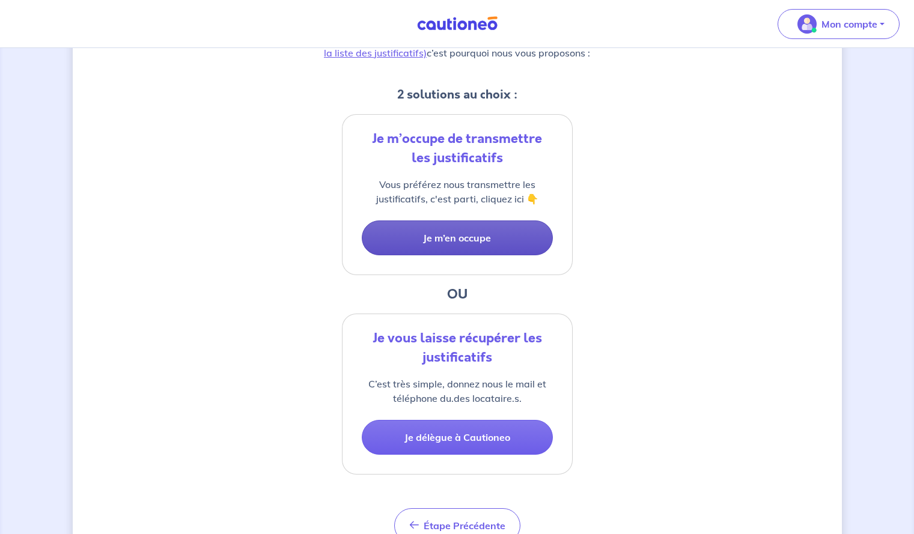
scroll to position [223, 0]
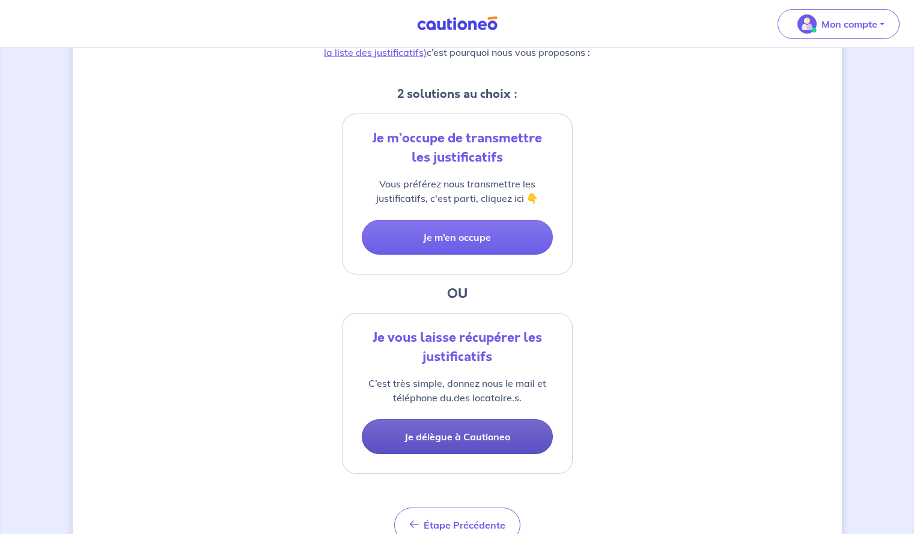
click at [482, 433] on button "Je délègue à Cautioneo" at bounding box center [457, 437] width 191 height 35
select select "FR"
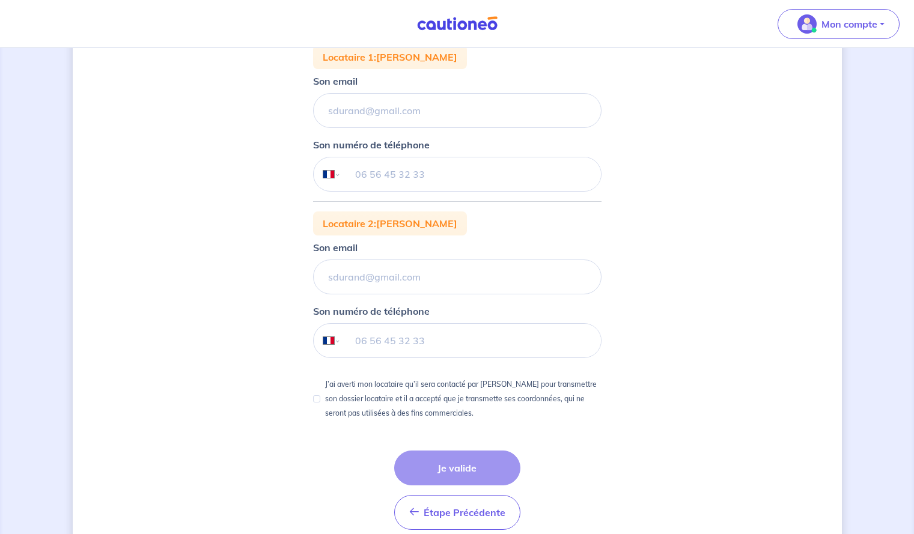
scroll to position [263, 0]
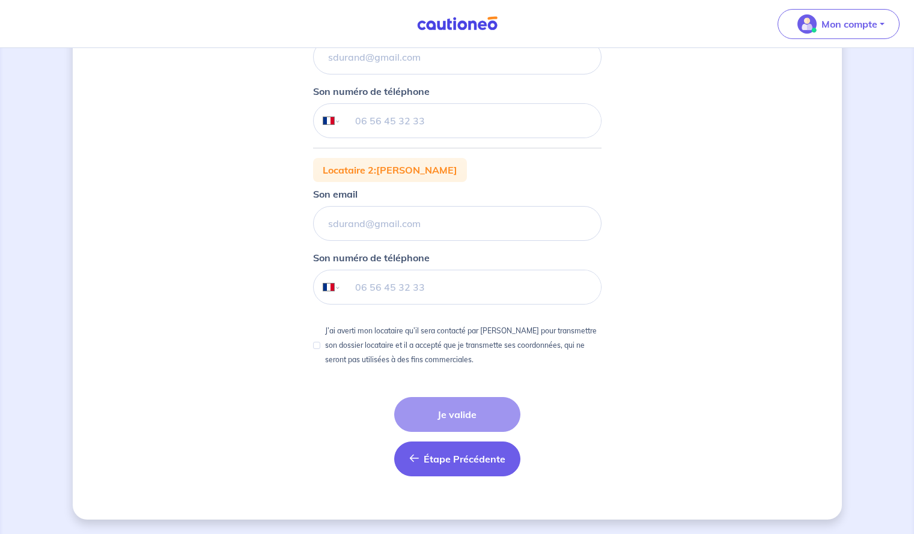
click at [429, 462] on span "Étape Précédente" at bounding box center [465, 459] width 82 height 12
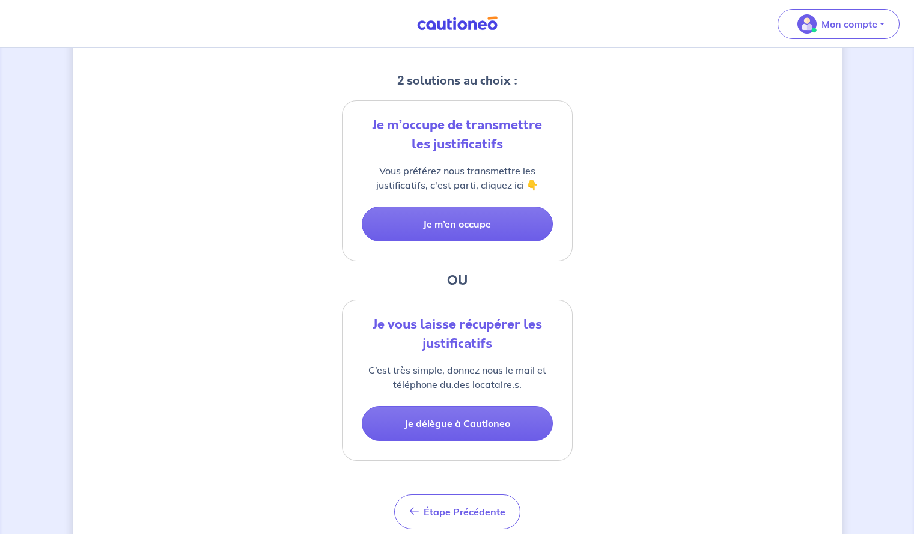
scroll to position [280, 0]
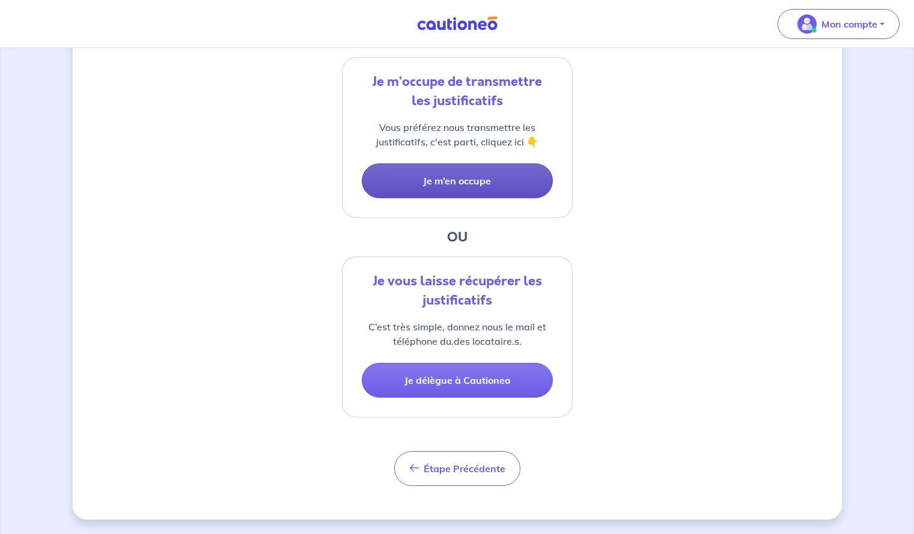
click at [460, 179] on button "Je m’en occupe" at bounding box center [457, 181] width 191 height 35
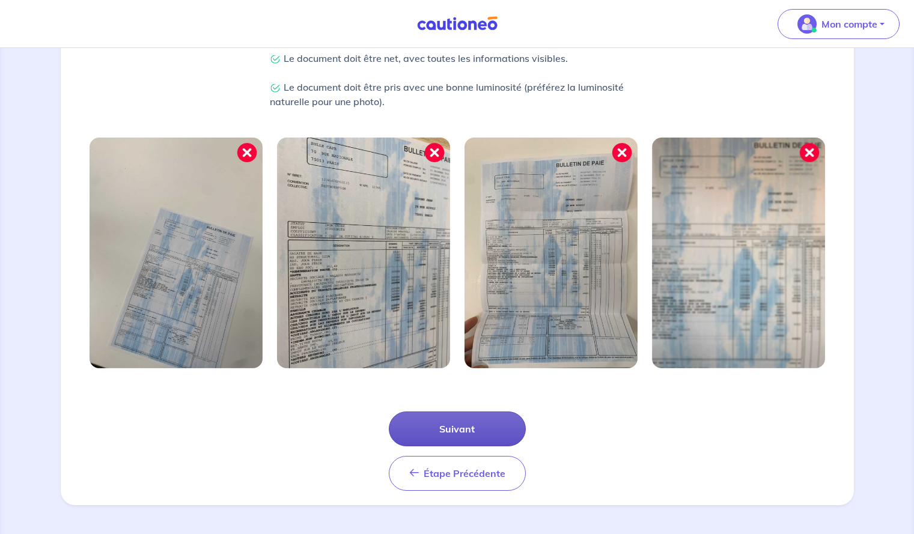
click at [440, 424] on button "Suivant" at bounding box center [457, 429] width 137 height 35
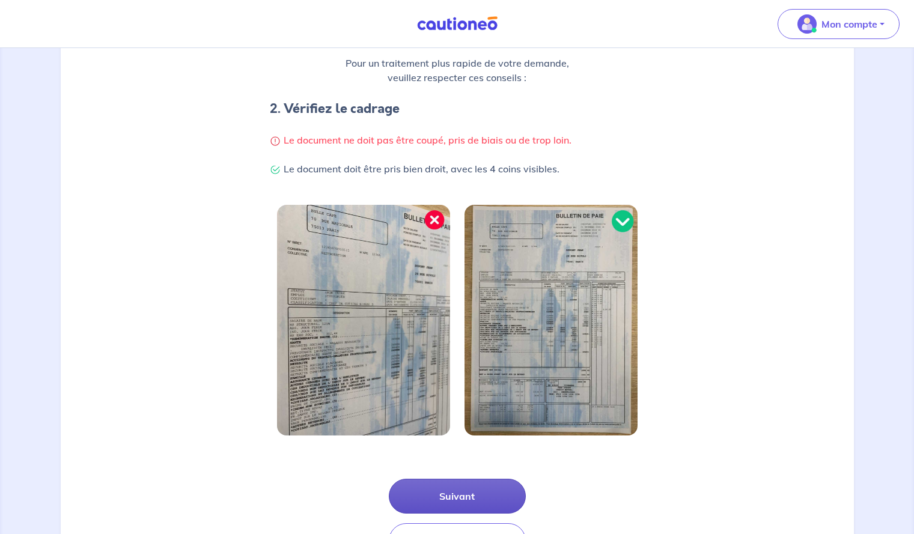
scroll to position [269, 0]
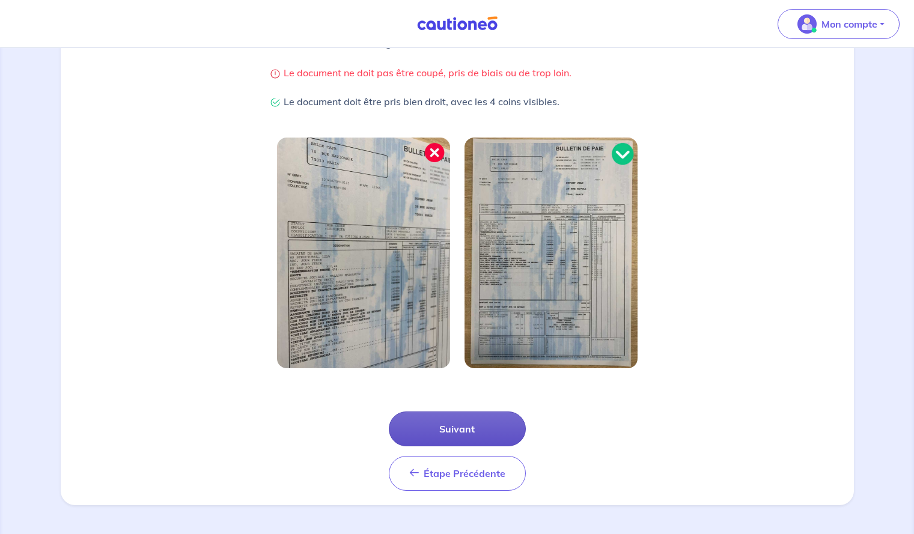
click at [463, 438] on button "Suivant" at bounding box center [457, 429] width 137 height 35
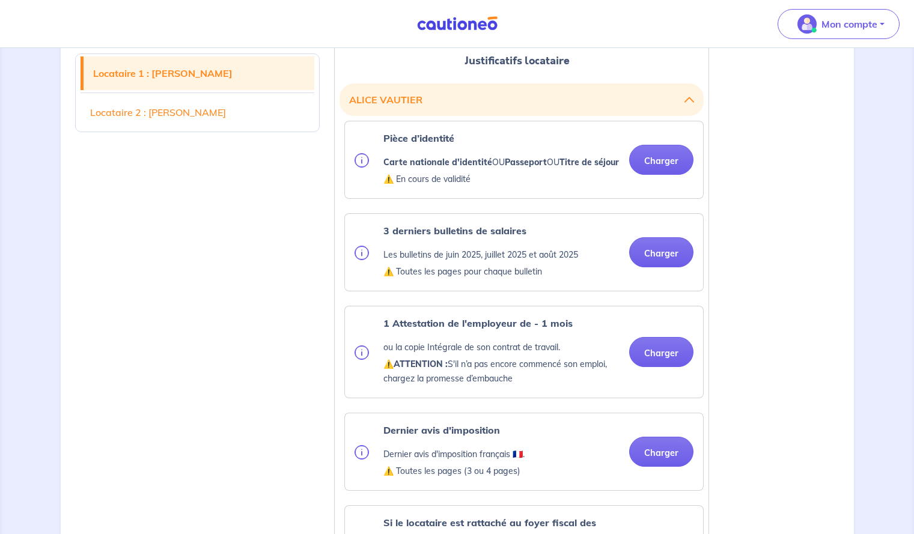
scroll to position [326, 0]
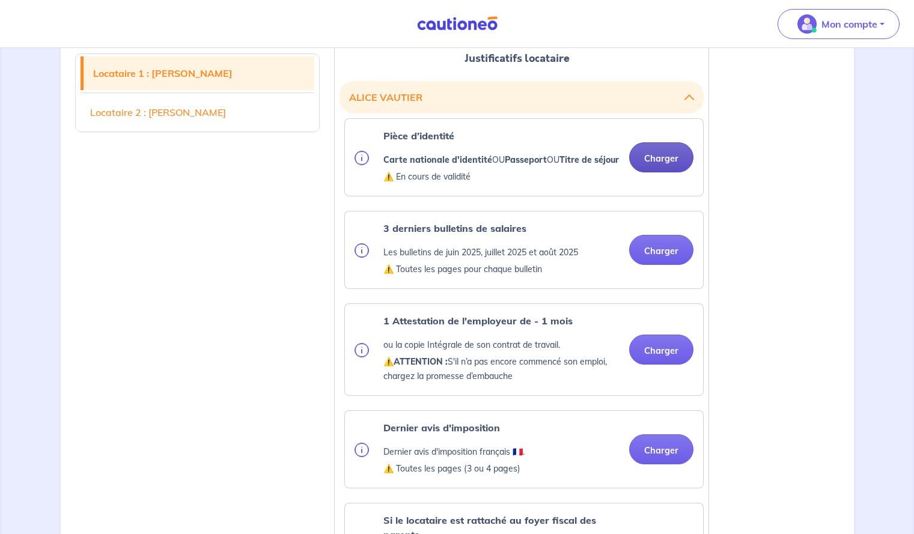
click at [652, 159] on button "Charger" at bounding box center [661, 157] width 64 height 30
click at [607, 184] on p "⚠️ En cours de validité" at bounding box center [502, 177] width 236 height 14
click at [669, 167] on button "Charger" at bounding box center [661, 157] width 64 height 30
click at [655, 153] on button "Charger" at bounding box center [661, 157] width 64 height 30
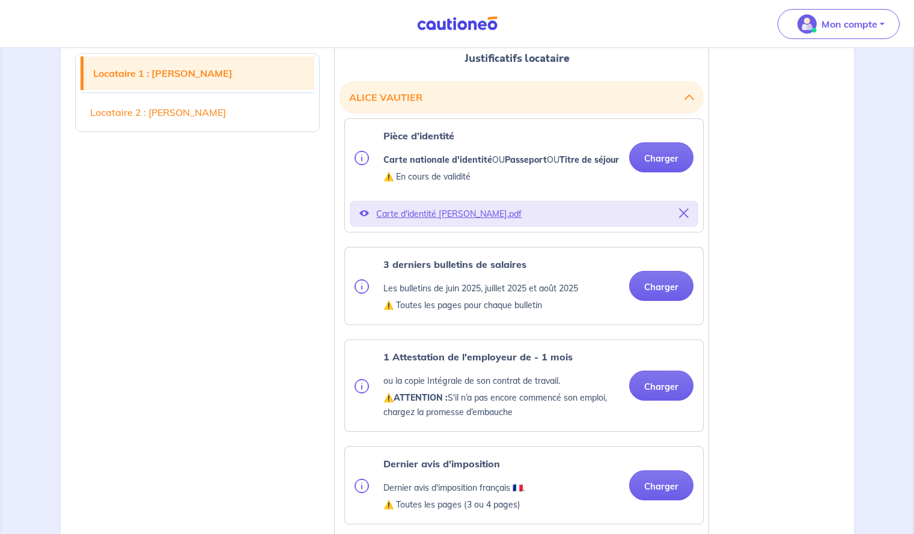
scroll to position [364, 0]
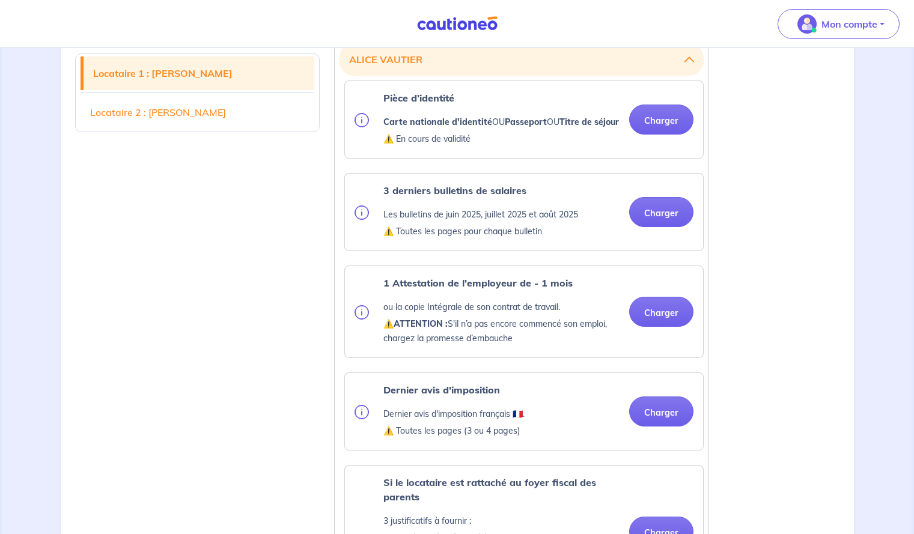
click at [673, 241] on div "3 derniers bulletins de salaires Les bulletins de juin 2025, juillet 2025 et ao…" at bounding box center [524, 212] width 339 height 58
click at [651, 223] on button "Charger" at bounding box center [661, 212] width 64 height 30
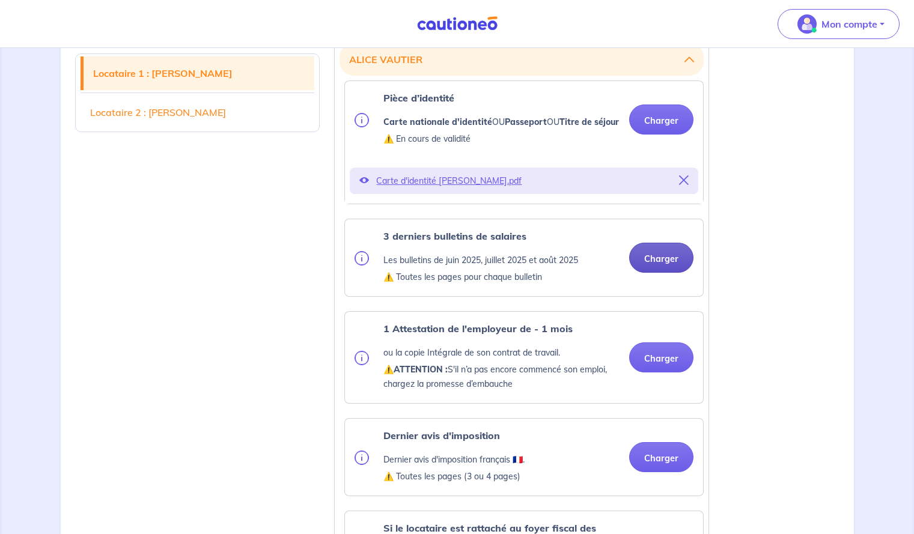
click at [658, 265] on button "Charger" at bounding box center [661, 258] width 64 height 30
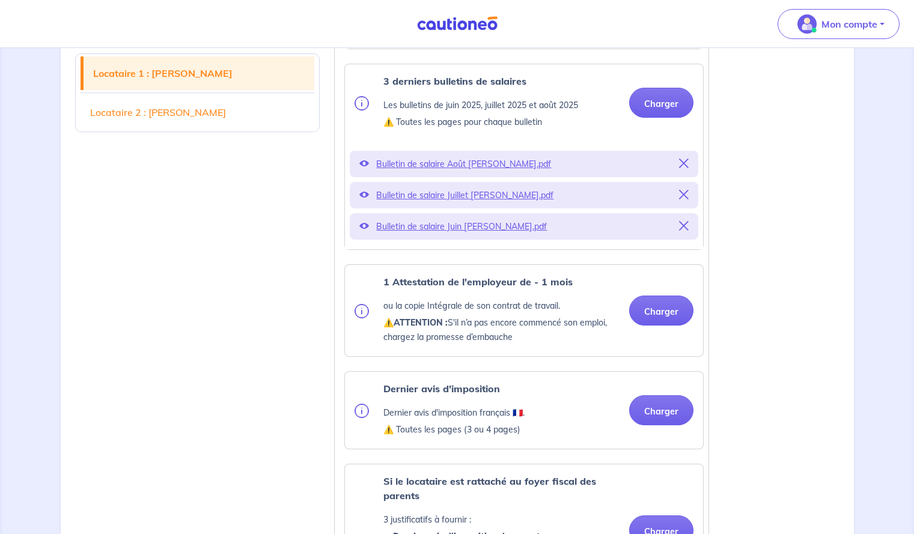
scroll to position [519, 0]
click at [656, 311] on button "Charger" at bounding box center [661, 310] width 64 height 30
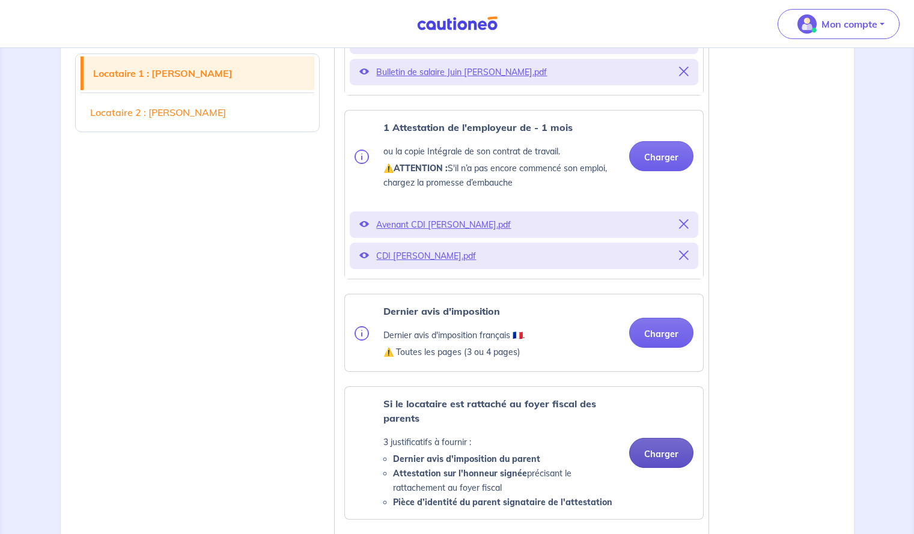
scroll to position [672, 0]
click at [661, 345] on button "Charger" at bounding box center [661, 334] width 64 height 30
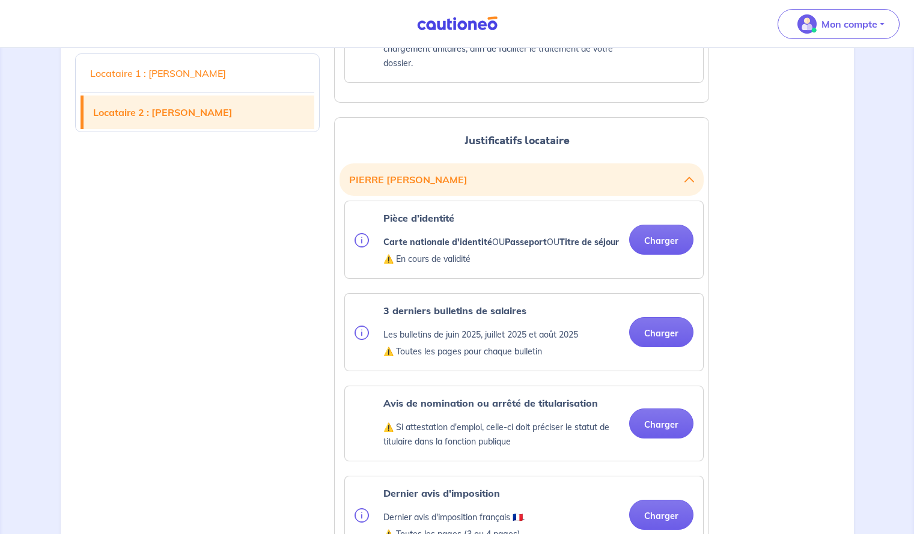
scroll to position [1409, 0]
click at [649, 254] on button "Charger" at bounding box center [661, 239] width 64 height 30
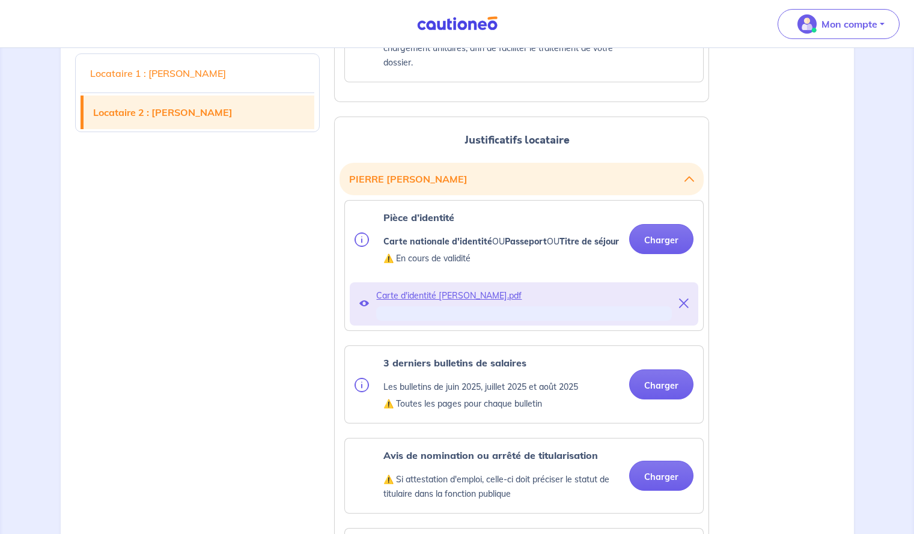
click at [217, 277] on div "Locataire 1 : ALICE VAUTIER Locataire 2 : PIERRE THIBAULT" at bounding box center [198, 209] width 260 height 2545
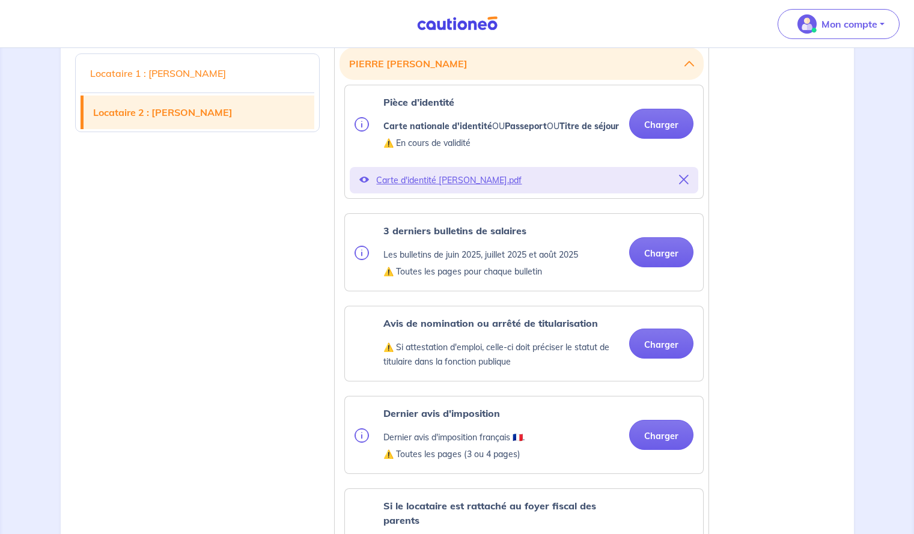
scroll to position [1527, 0]
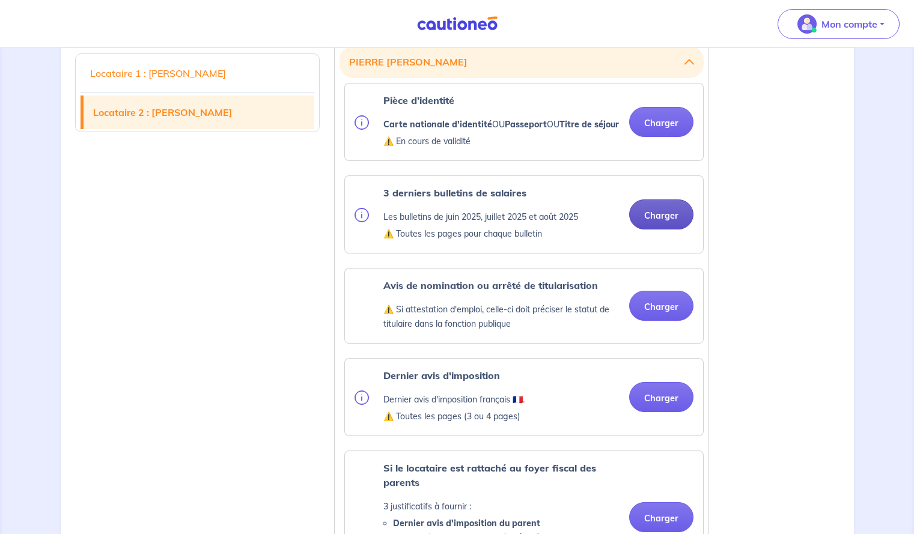
click at [658, 230] on button "Charger" at bounding box center [661, 215] width 64 height 30
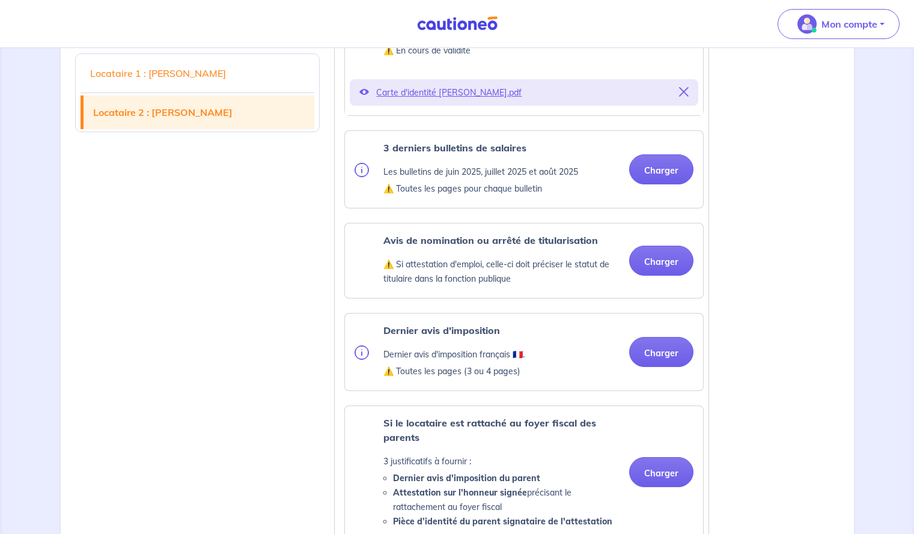
scroll to position [1616, 0]
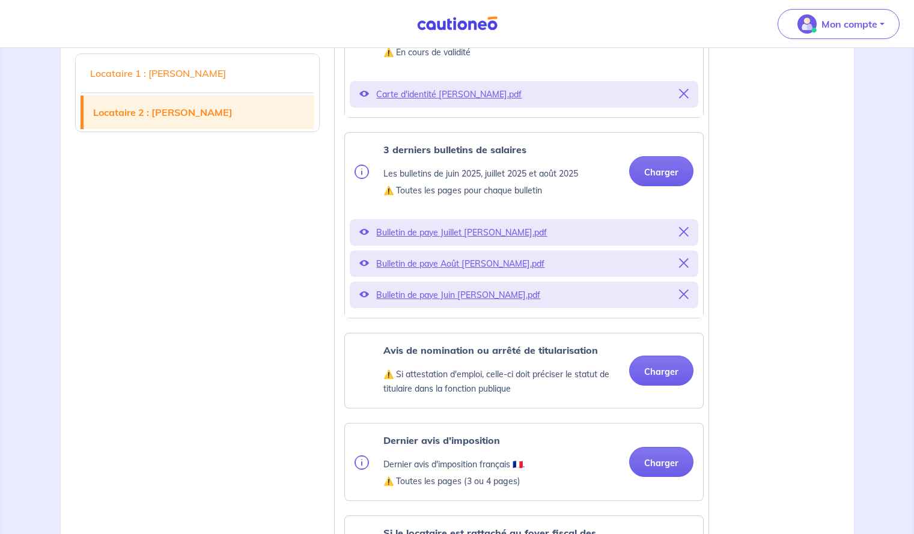
click at [651, 399] on div "Avis de nomination ou arrêté de titularisation ⚠️ Si attestation d'emploi, cell…" at bounding box center [524, 370] width 339 height 55
click at [666, 386] on button "Charger" at bounding box center [661, 371] width 64 height 30
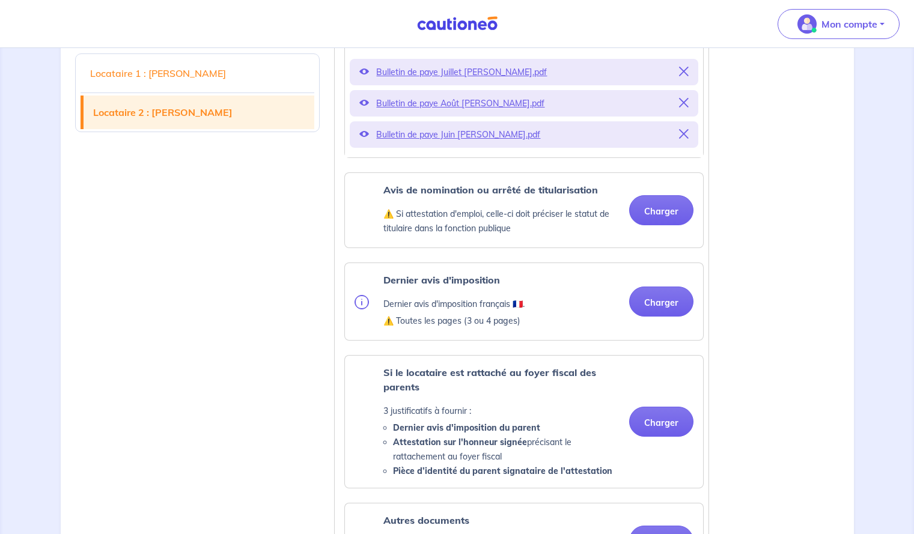
scroll to position [1777, 0]
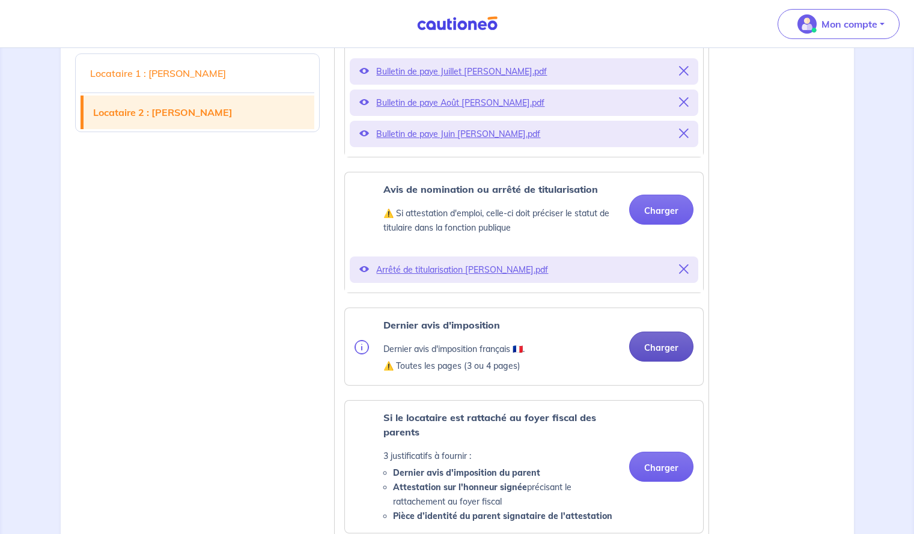
click at [636, 362] on button "Charger" at bounding box center [661, 347] width 64 height 30
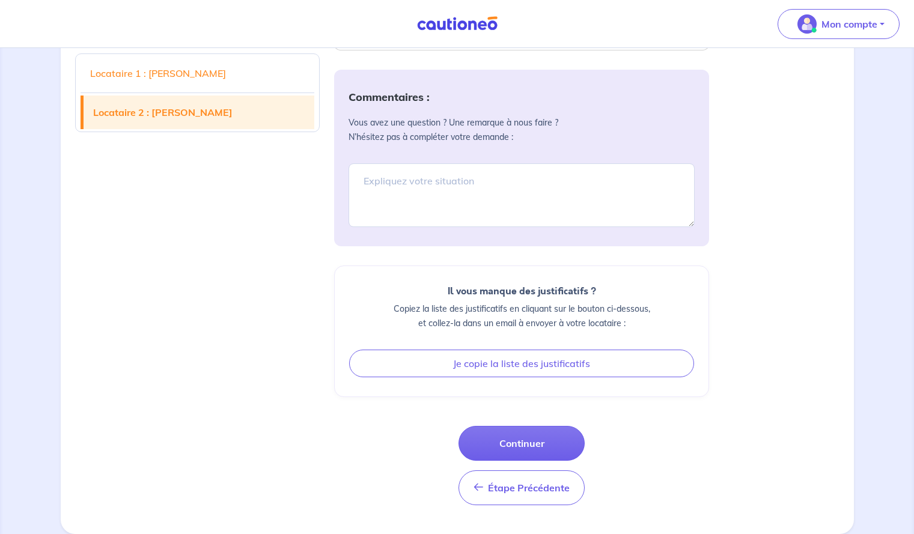
scroll to position [2607, 0]
click at [521, 440] on button "Continuer" at bounding box center [522, 443] width 126 height 35
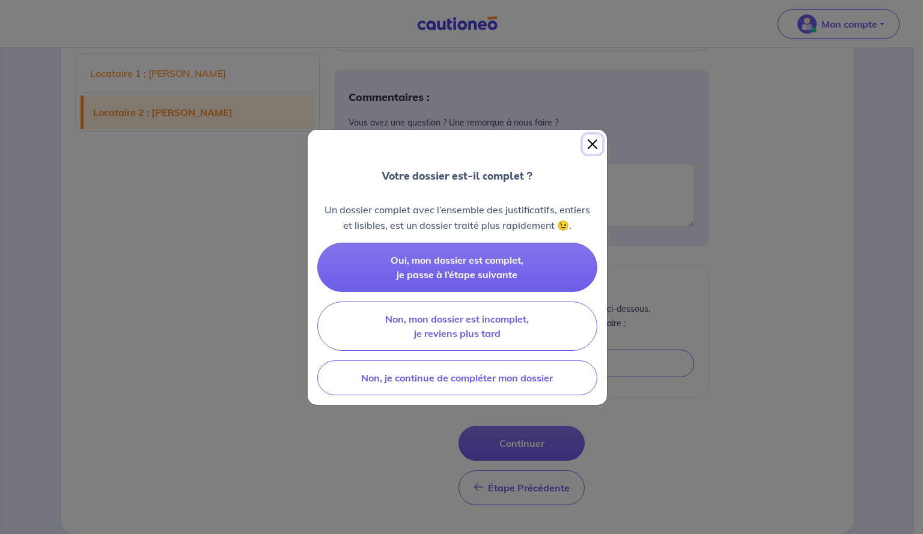
click at [596, 139] on button "Close" at bounding box center [592, 144] width 19 height 19
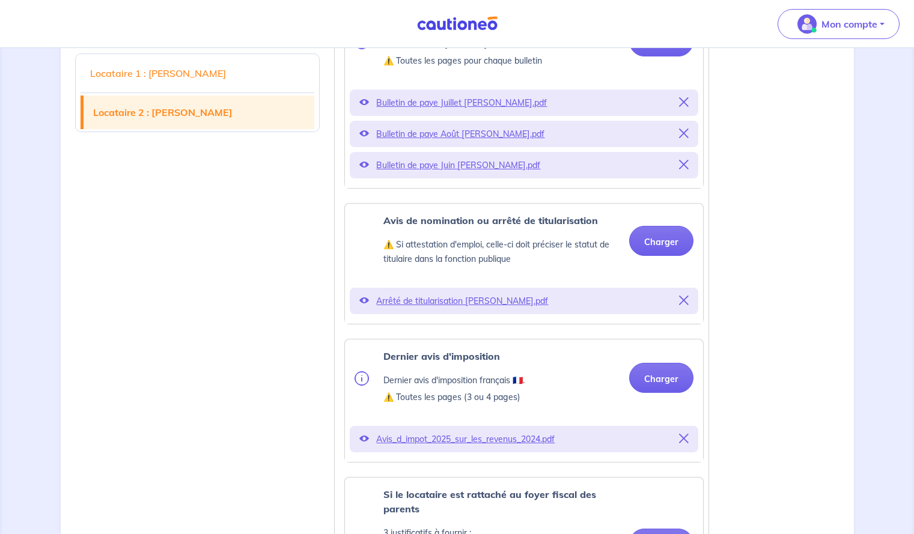
scroll to position [1693, 0]
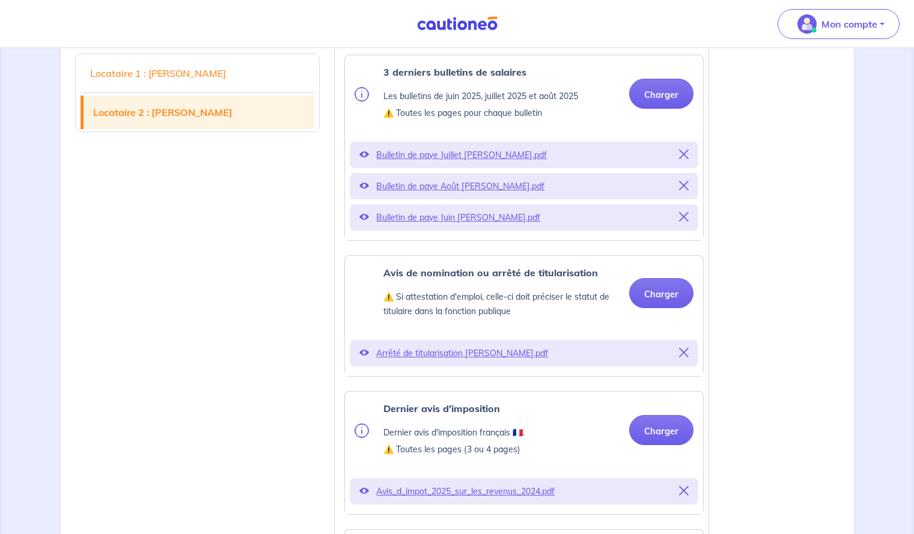
click at [443, 164] on p "Bulletin de paye Juillet Thibault PIERRE.pdf" at bounding box center [524, 155] width 296 height 17
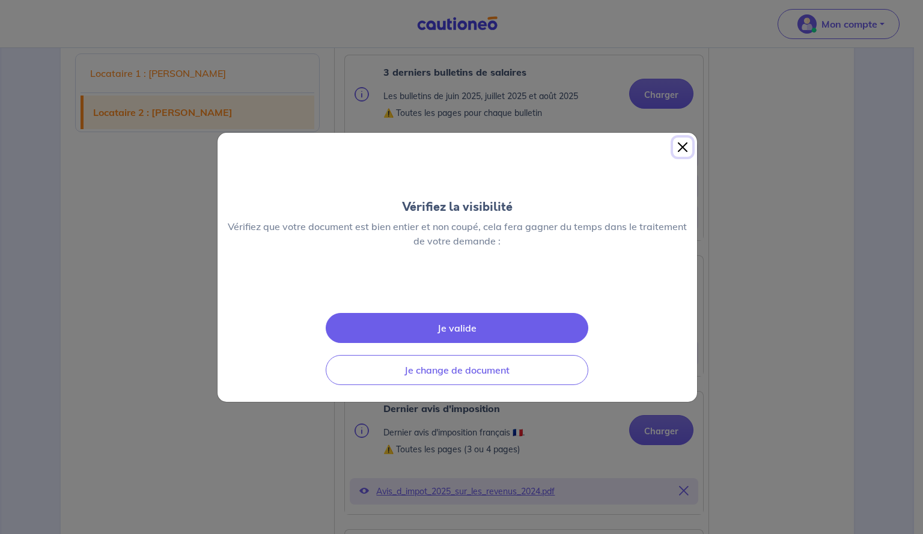
click at [689, 138] on button "Close" at bounding box center [682, 147] width 19 height 19
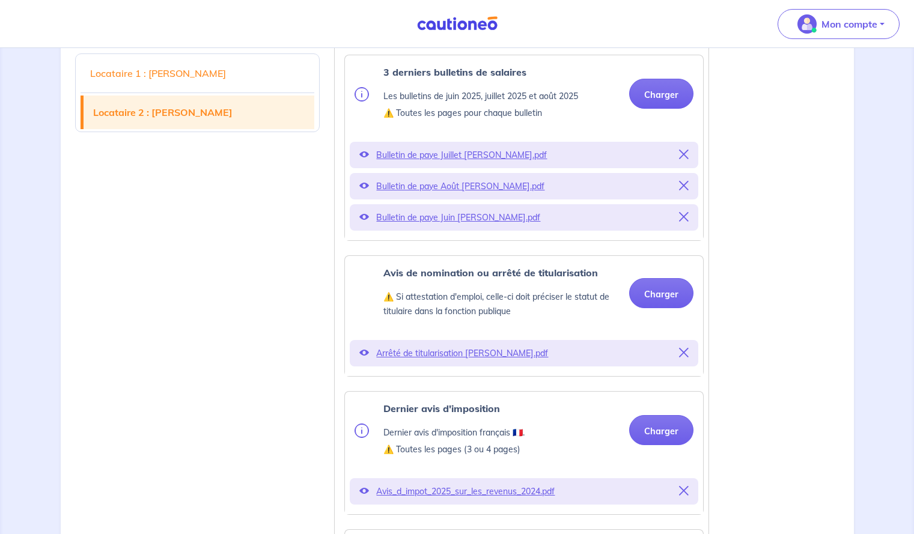
click at [445, 195] on p "Bulletin de paye Août Thibault PIERRE.pdf" at bounding box center [524, 186] width 296 height 17
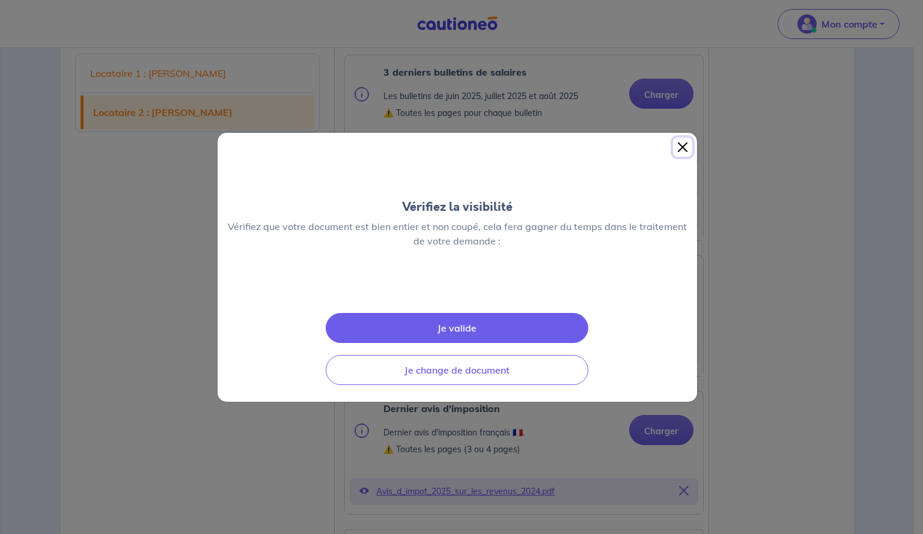
click at [688, 138] on button "Close" at bounding box center [682, 147] width 19 height 19
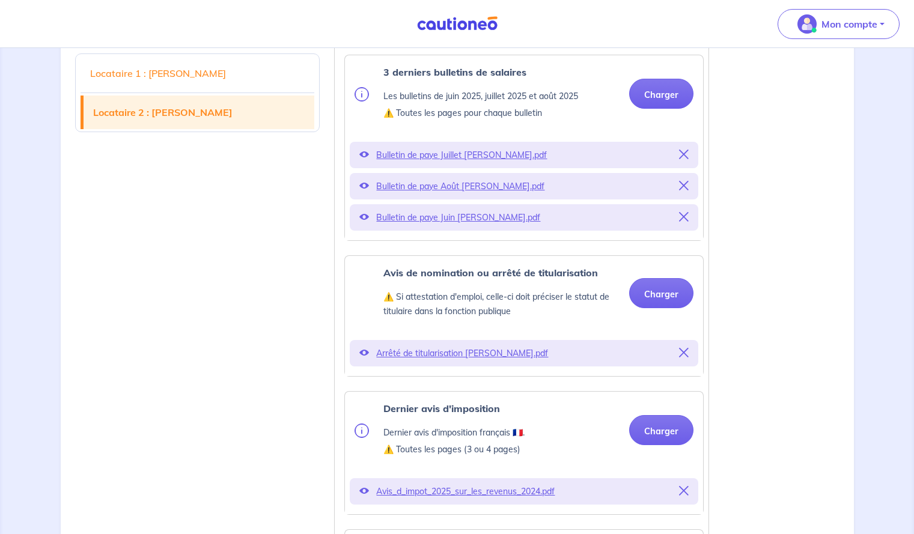
click at [424, 226] on p "Bulletin de paye Juin Thibault PIERRE.pdf" at bounding box center [524, 217] width 296 height 17
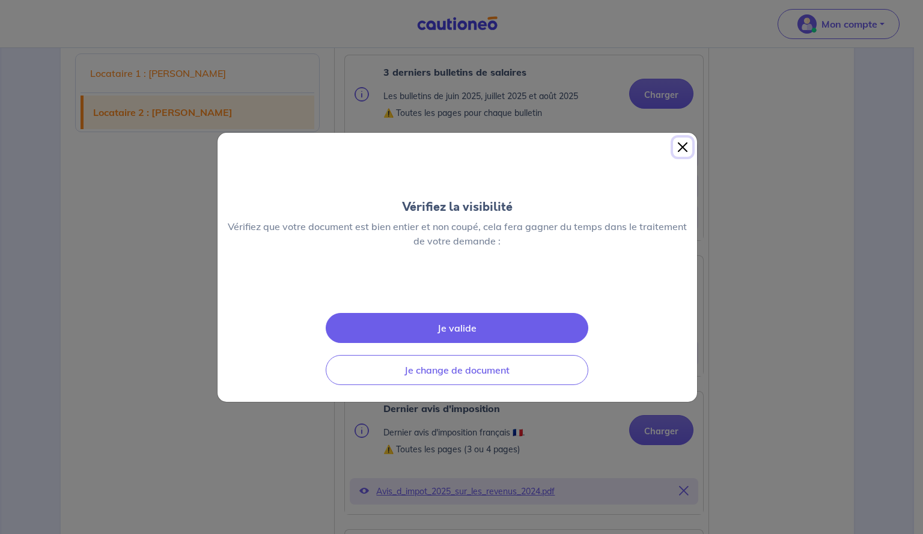
click at [680, 138] on button "Close" at bounding box center [682, 147] width 19 height 19
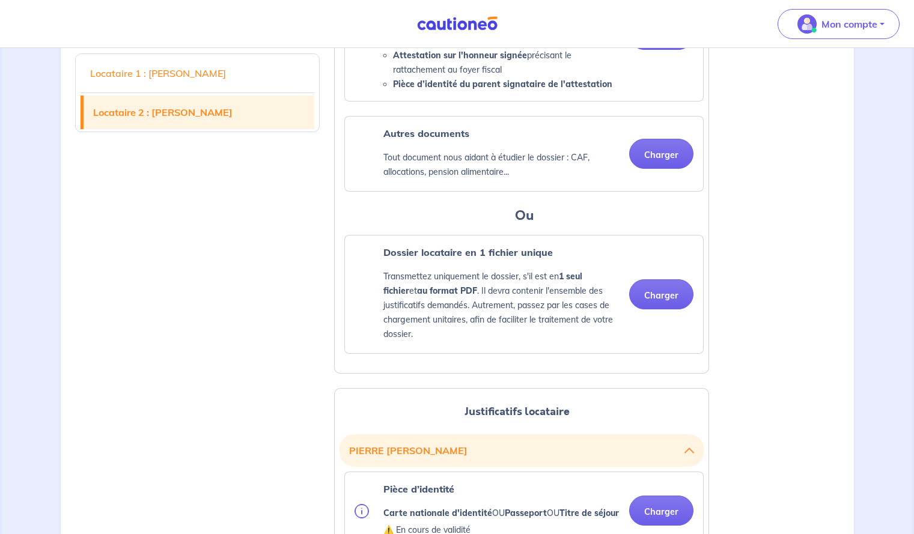
scroll to position [1394, 0]
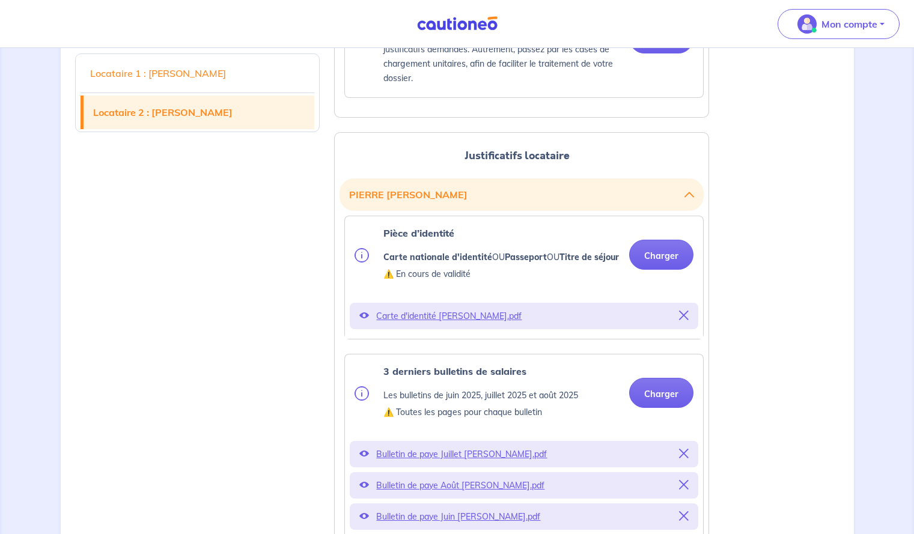
click at [426, 325] on p "Carte d'identité Thibault PIERRE.pdf" at bounding box center [524, 316] width 296 height 17
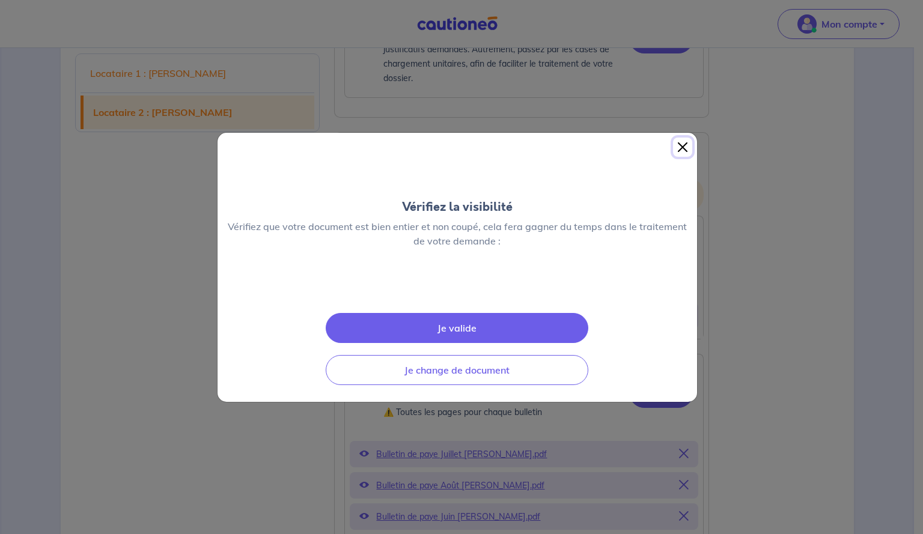
click at [682, 138] on button "Close" at bounding box center [682, 147] width 19 height 19
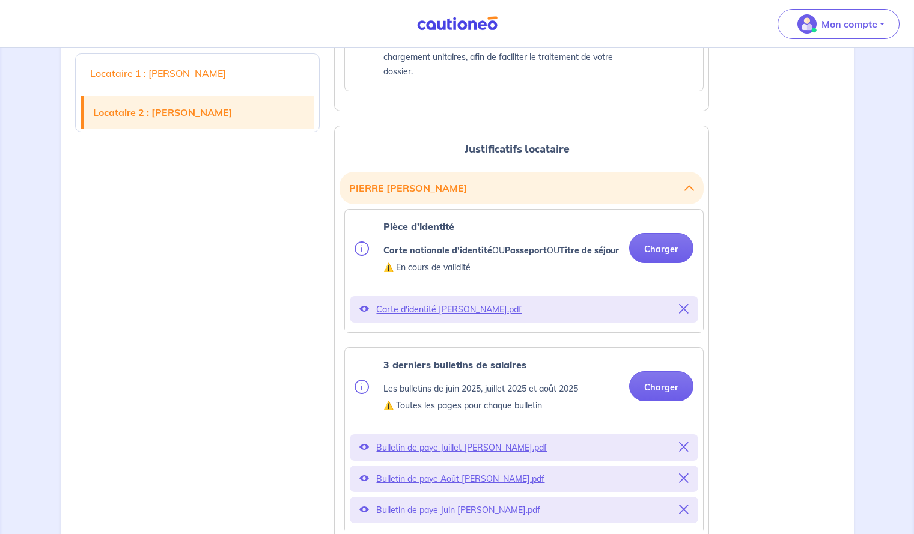
scroll to position [1423, 0]
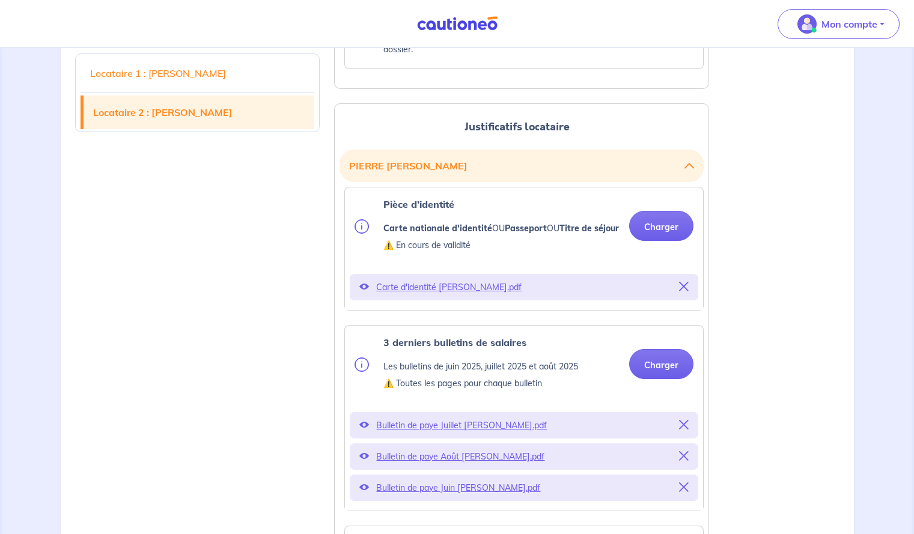
click at [470, 296] on p "Carte d'identité Thibault PIERRE.pdf" at bounding box center [524, 287] width 296 height 17
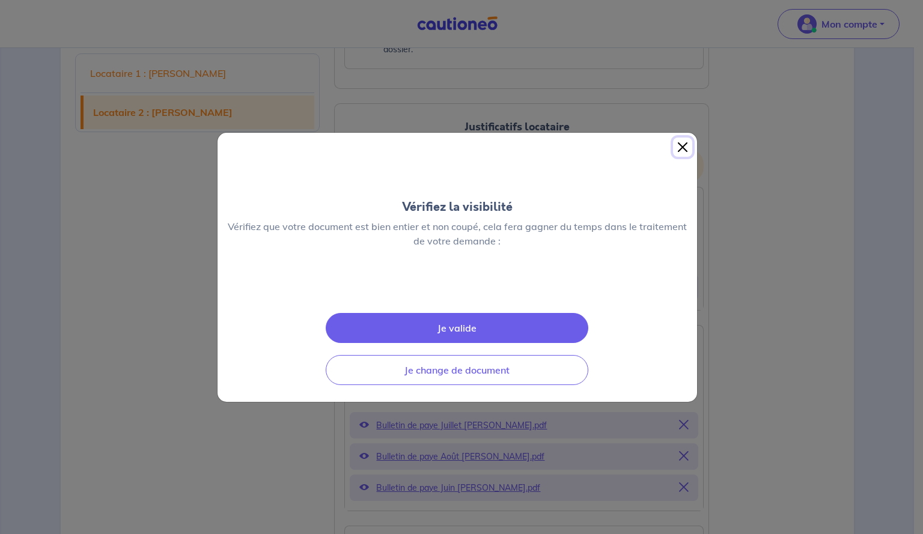
click at [679, 138] on button "Close" at bounding box center [682, 147] width 19 height 19
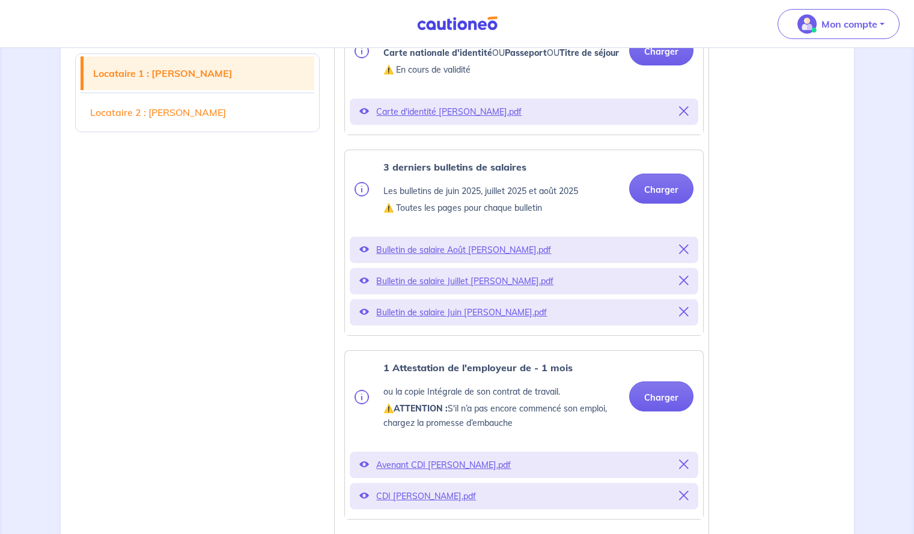
scroll to position [432, 0]
click at [440, 121] on p "Carte d'identité Alice VAUTIER.pdf" at bounding box center [524, 112] width 296 height 17
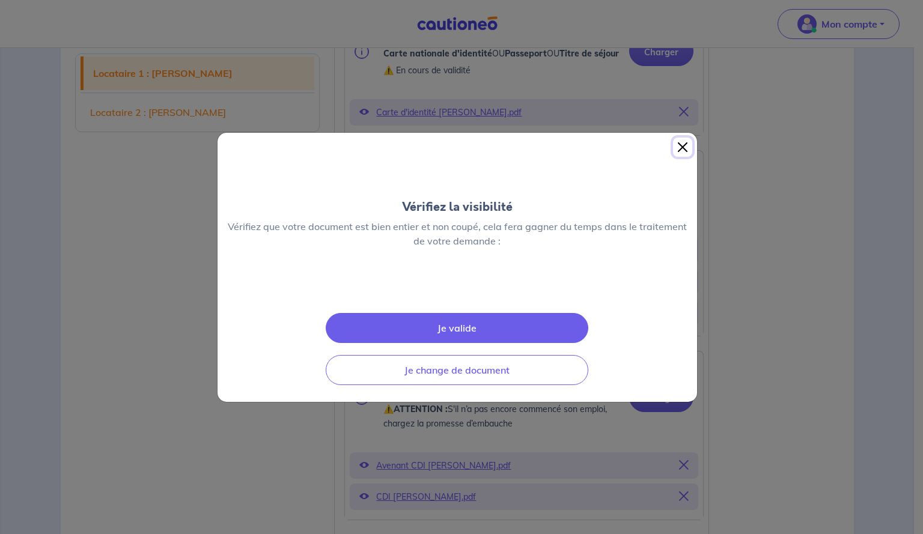
click at [676, 138] on button "Close" at bounding box center [682, 147] width 19 height 19
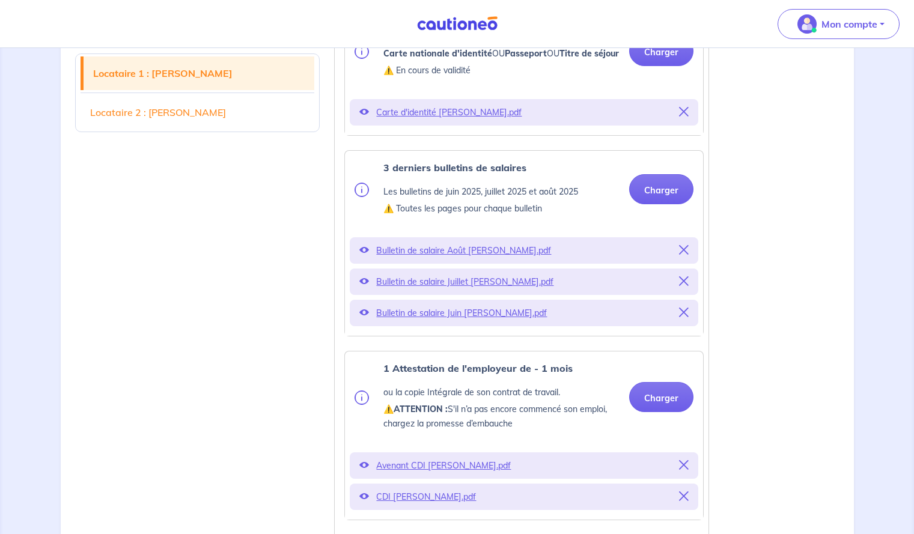
click at [514, 259] on p "Bulletin de salaire Août Alice VAUTIER.pdf" at bounding box center [524, 250] width 296 height 17
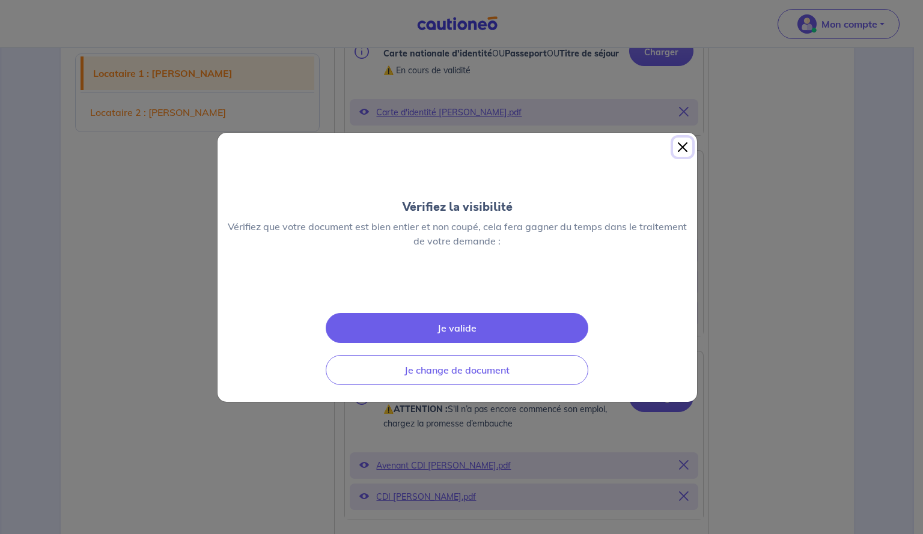
click at [679, 138] on button "Close" at bounding box center [682, 147] width 19 height 19
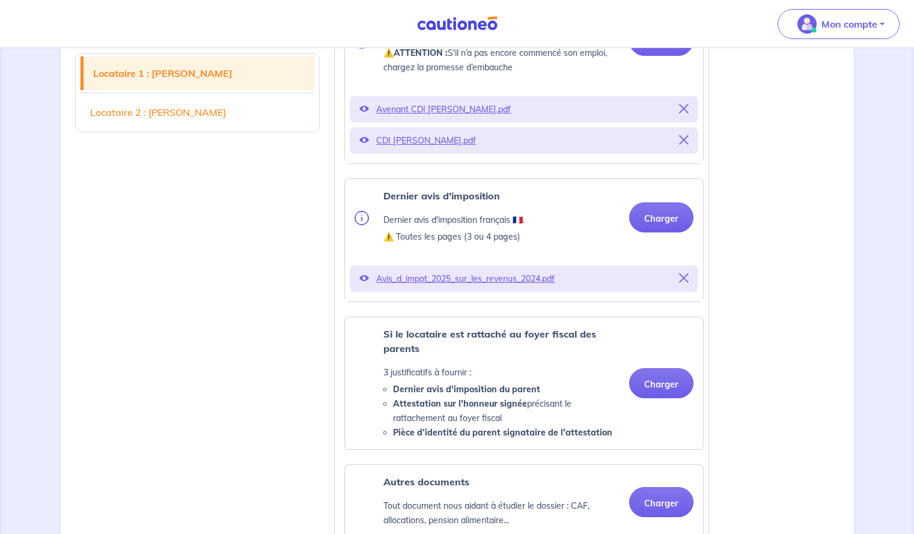
scroll to position [790, 0]
click at [506, 286] on p "Avis_d_impot_2025_sur_les_revenus_2024.pdf" at bounding box center [524, 277] width 296 height 17
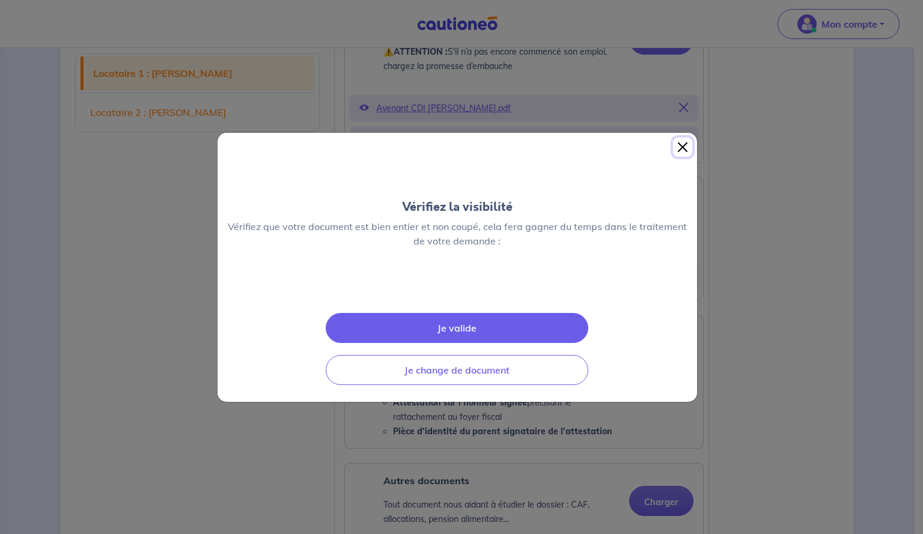
click at [682, 138] on button "Close" at bounding box center [682, 147] width 19 height 19
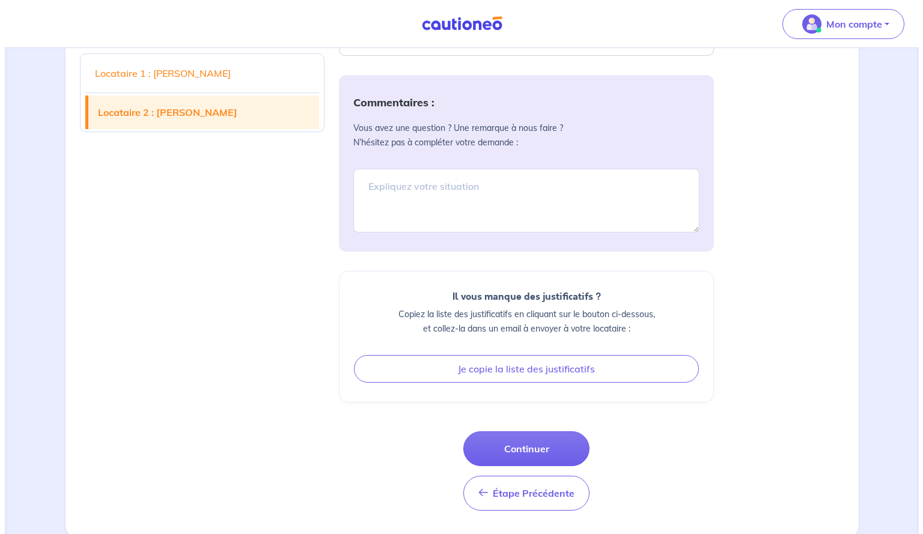
scroll to position [2606, 0]
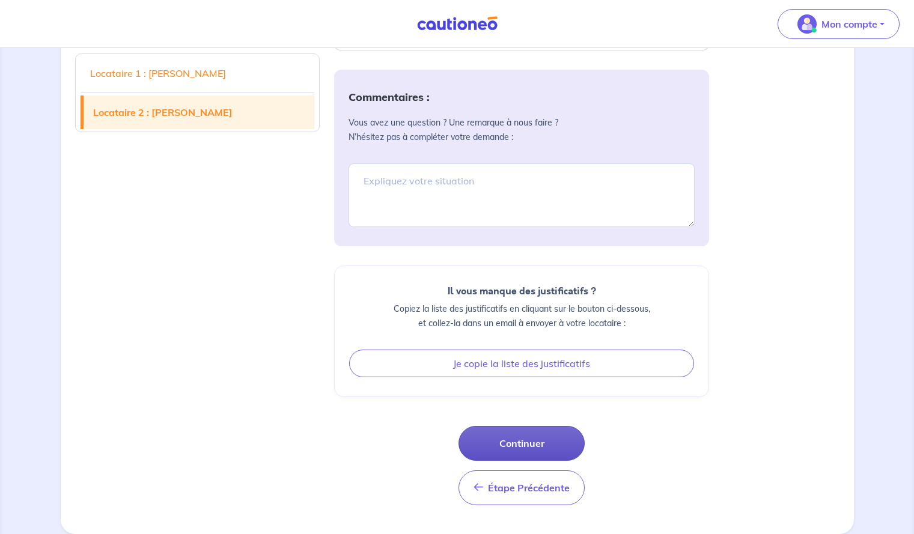
click at [504, 443] on button "Continuer" at bounding box center [522, 443] width 126 height 35
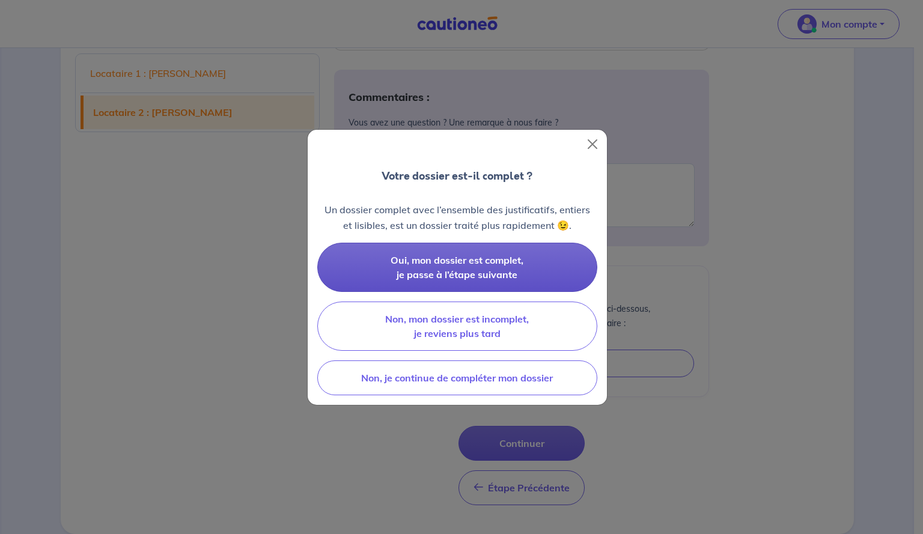
click at [510, 269] on span "Oui, mon dossier est complet, je passe à l’étape suivante" at bounding box center [457, 267] width 133 height 26
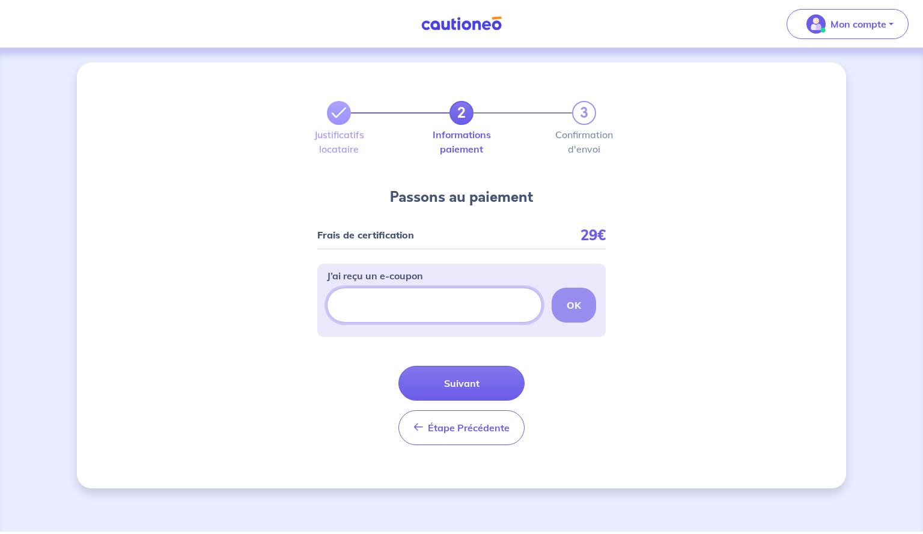
click at [449, 303] on input "J’ai reçu un e-coupon" at bounding box center [434, 305] width 215 height 35
click at [448, 393] on button "Suivant" at bounding box center [462, 383] width 126 height 35
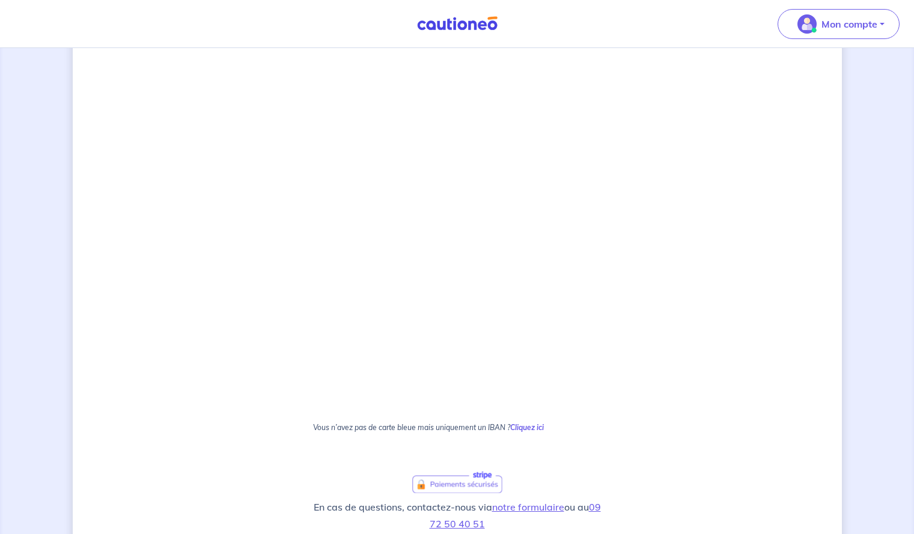
scroll to position [433, 0]
click at [726, 284] on div "2 3 Justificatifs locataire Informations paiement Confirmation d'envoi Passons …" at bounding box center [458, 156] width 770 height 1055
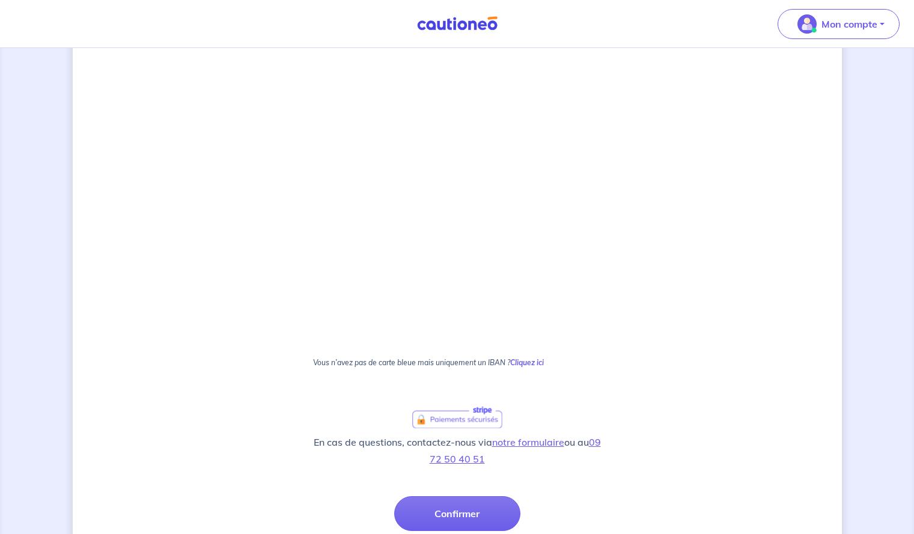
scroll to position [597, 0]
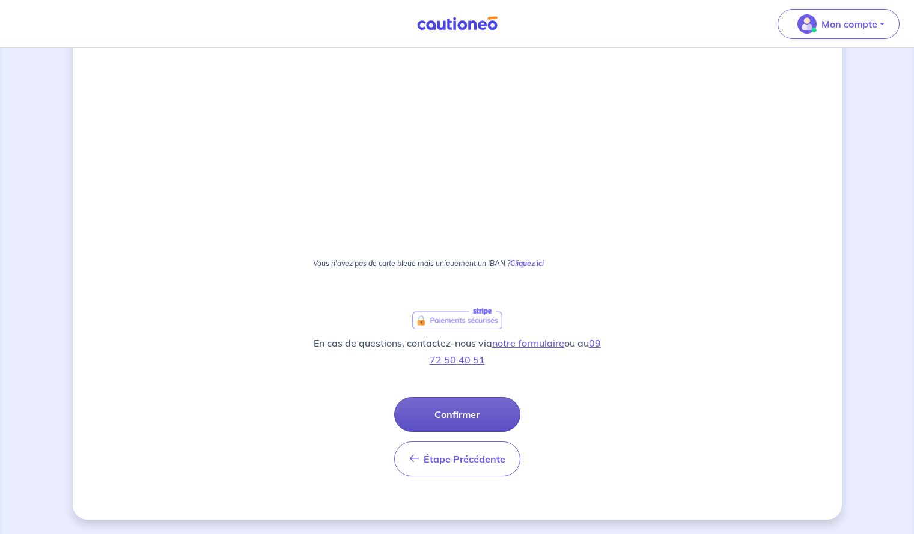
click at [480, 402] on button "Confirmer" at bounding box center [457, 414] width 126 height 35
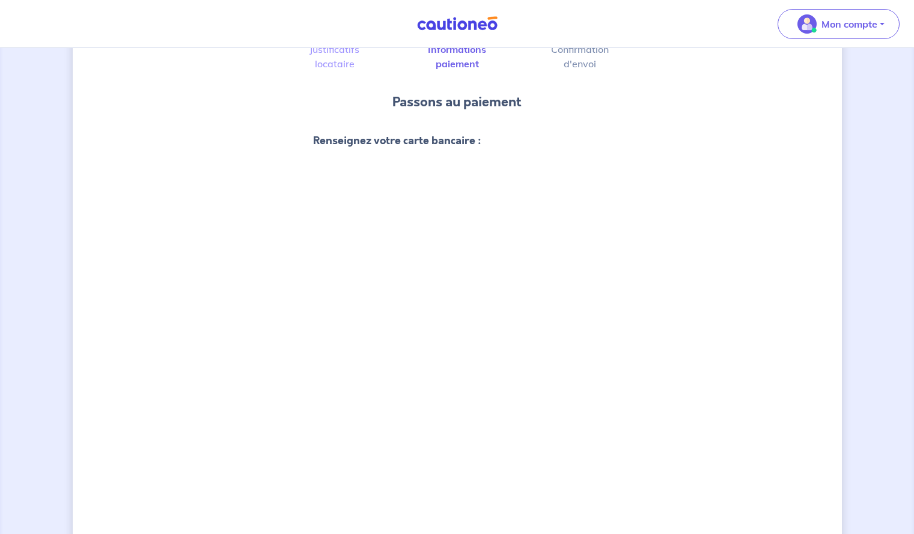
scroll to position [218, 0]
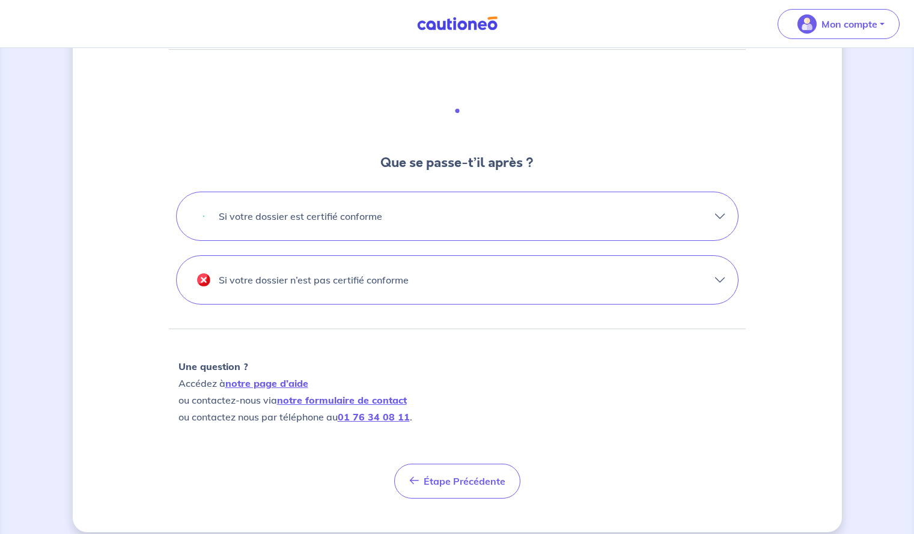
scroll to position [320, 0]
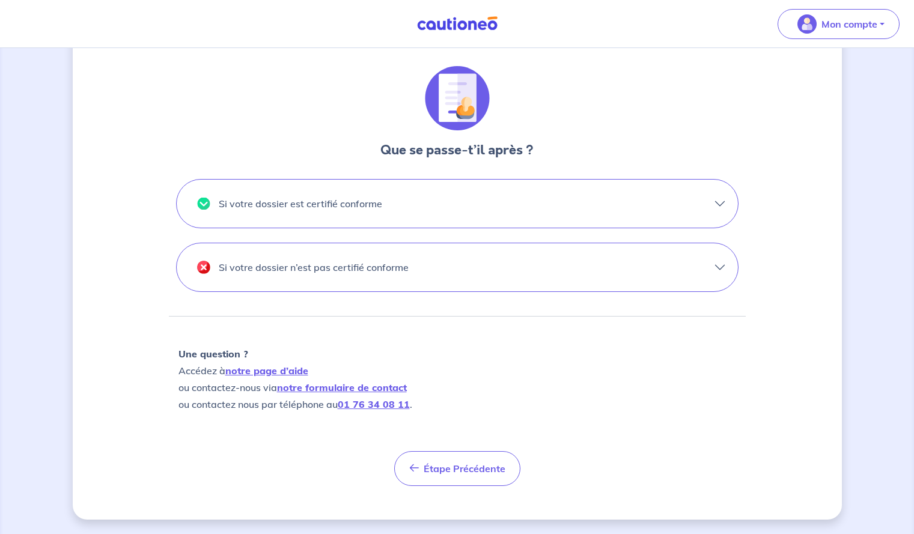
click at [595, 277] on button "Si votre dossier n’est pas certifié conforme" at bounding box center [458, 268] width 562 height 48
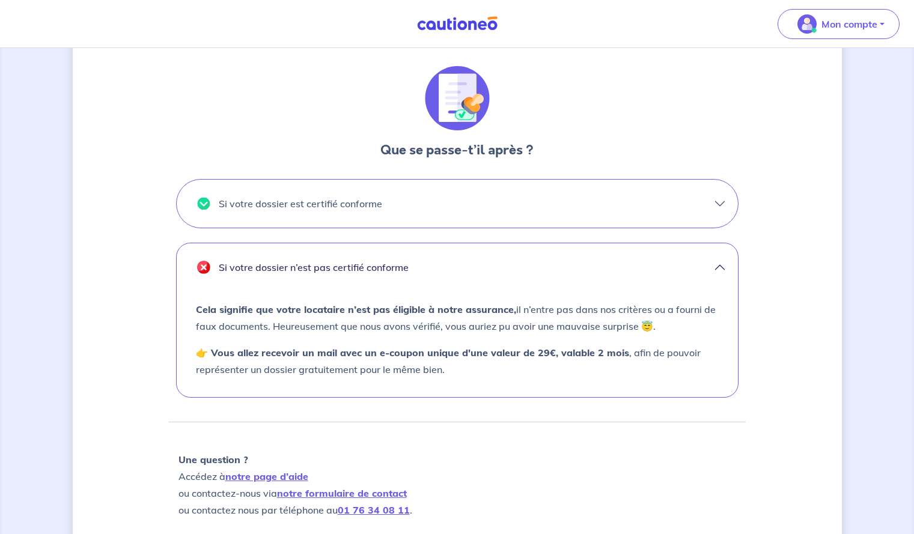
click at [625, 203] on button "Si votre dossier est certifié conforme" at bounding box center [458, 204] width 562 height 48
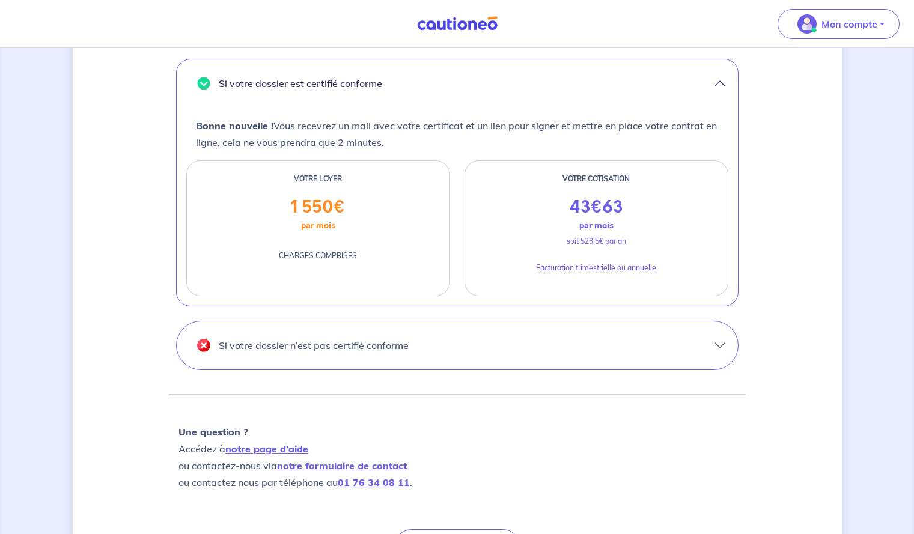
scroll to position [441, 0]
click at [453, 350] on button "Si votre dossier n’est pas certifié conforme" at bounding box center [458, 345] width 562 height 48
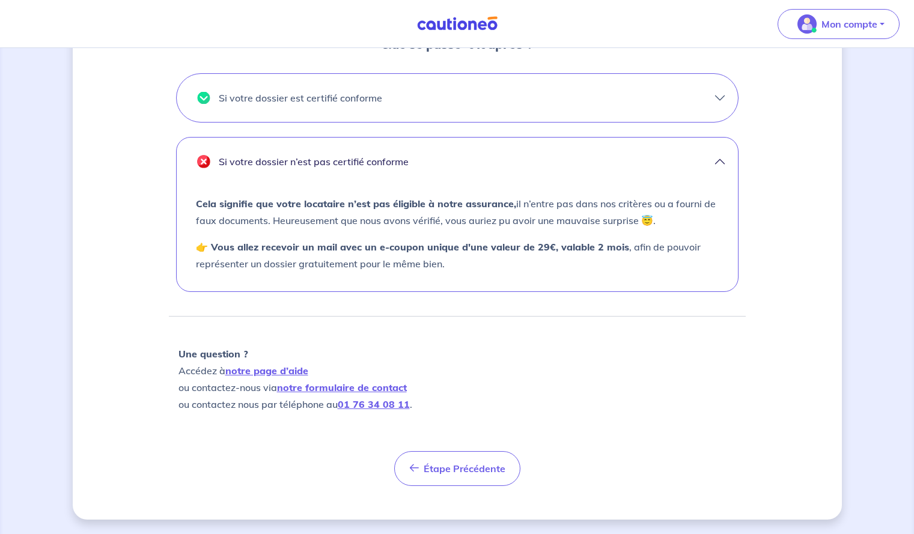
scroll to position [426, 0]
click at [528, 165] on button "Si votre dossier n’est pas certifié conforme" at bounding box center [458, 162] width 562 height 48
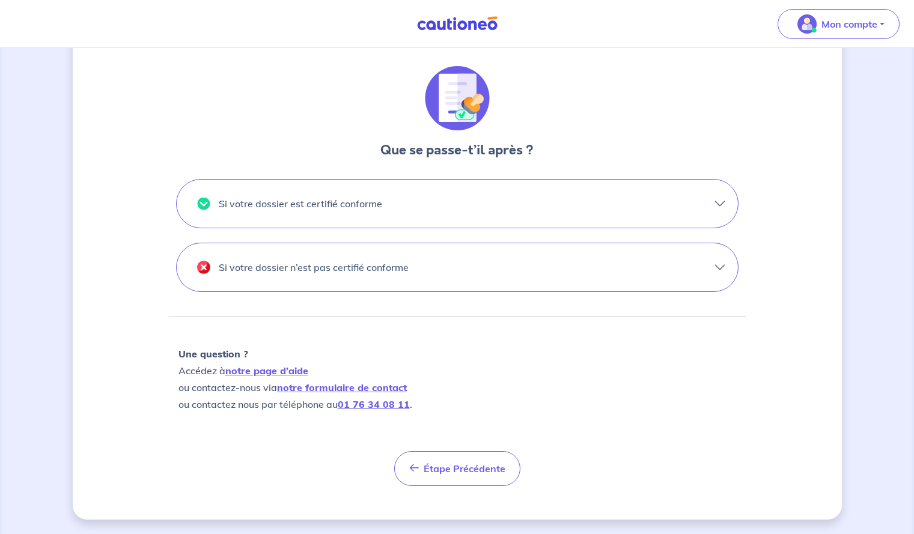
scroll to position [320, 0]
click at [479, 194] on button "Si votre dossier est certifié conforme" at bounding box center [458, 204] width 562 height 48
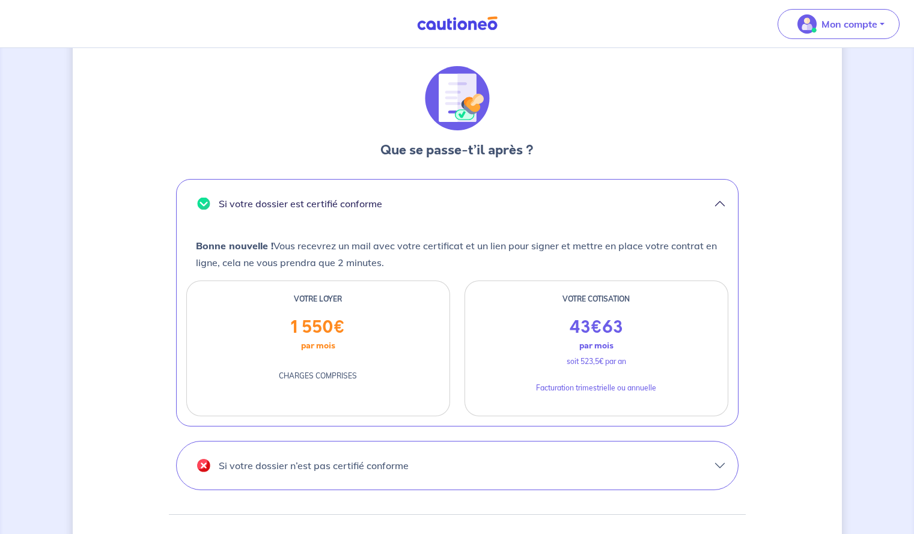
scroll to position [519, 0]
